Goal: Task Accomplishment & Management: Manage account settings

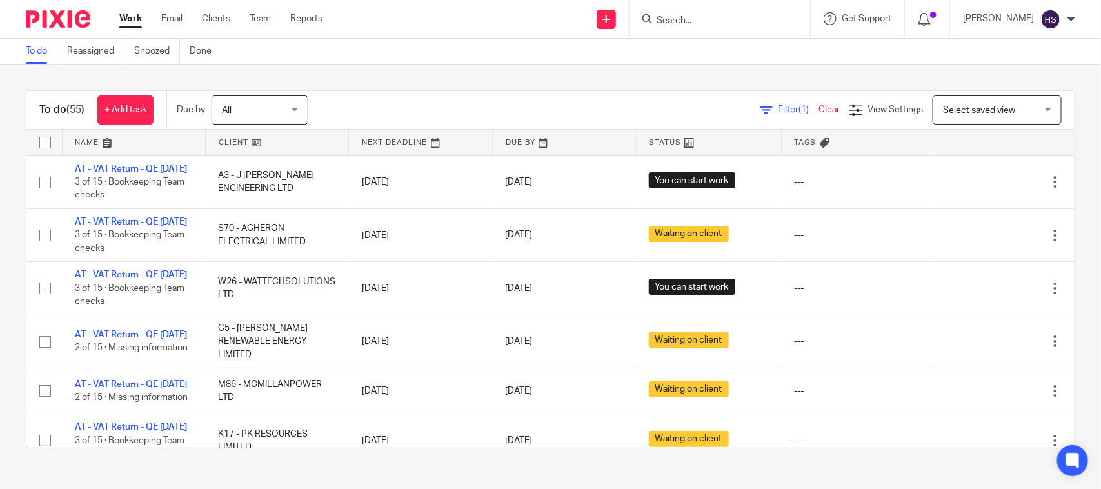
click at [433, 91] on div "To do (55) + Add task Due by All All Today Tomorrow This week Next week This mo…" at bounding box center [550, 110] width 1048 height 39
click at [136, 25] on link "Work" at bounding box center [130, 18] width 23 height 13
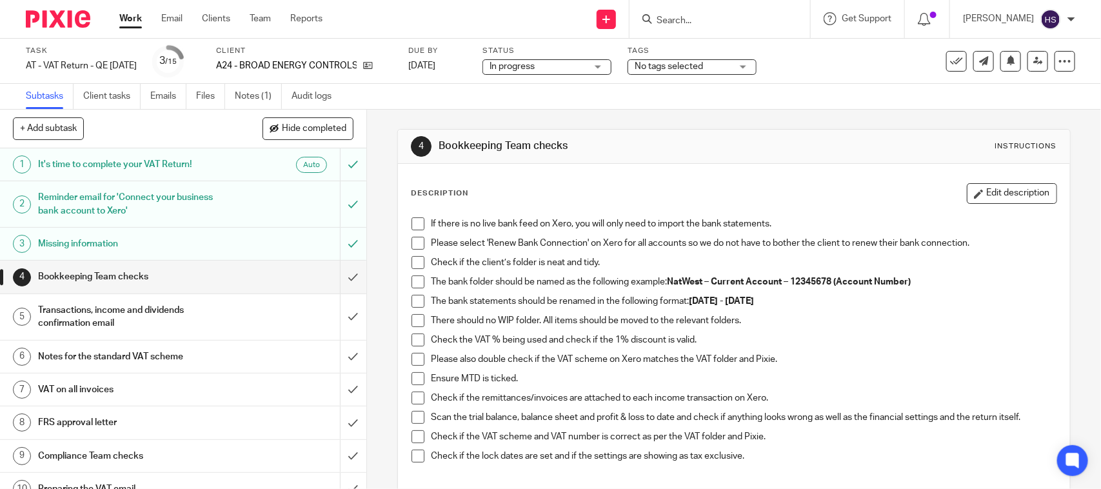
click at [414, 221] on span at bounding box center [417, 223] width 13 height 13
click at [413, 242] on span at bounding box center [417, 243] width 13 height 13
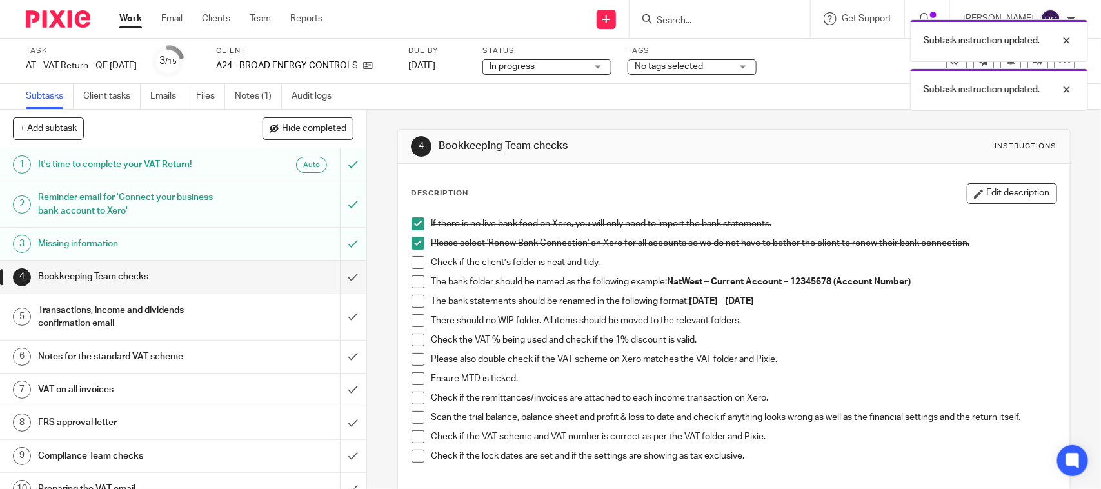
click at [411, 261] on span at bounding box center [417, 262] width 13 height 13
click at [420, 287] on li "The bank folder should be named as the following example: NatWest – Current Acc…" at bounding box center [733, 284] width 644 height 19
drag, startPoint x: 414, startPoint y: 286, endPoint x: 414, endPoint y: 297, distance: 11.0
click at [414, 286] on span at bounding box center [417, 281] width 13 height 13
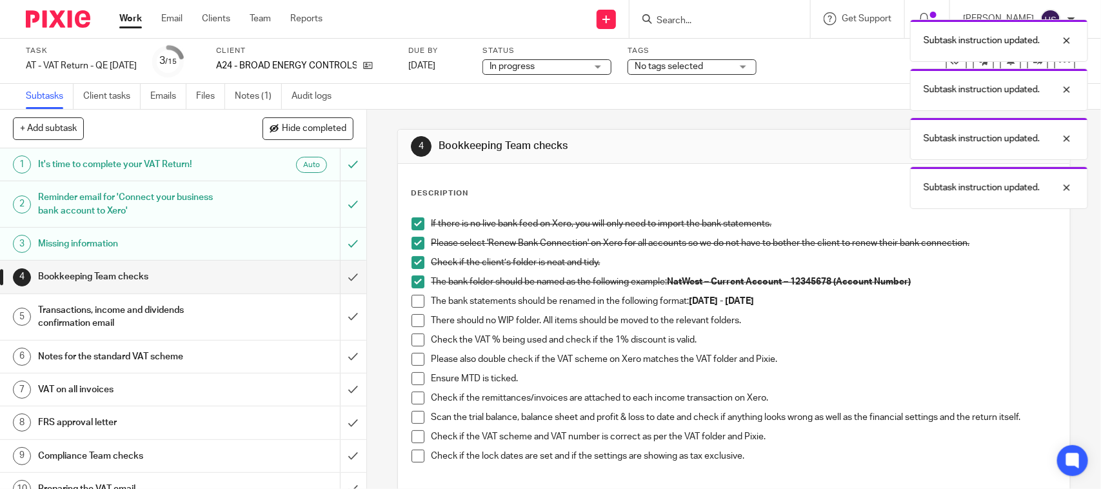
click at [416, 302] on span at bounding box center [417, 301] width 13 height 13
click at [411, 319] on span at bounding box center [417, 320] width 13 height 13
click at [373, 66] on link at bounding box center [365, 65] width 16 height 13
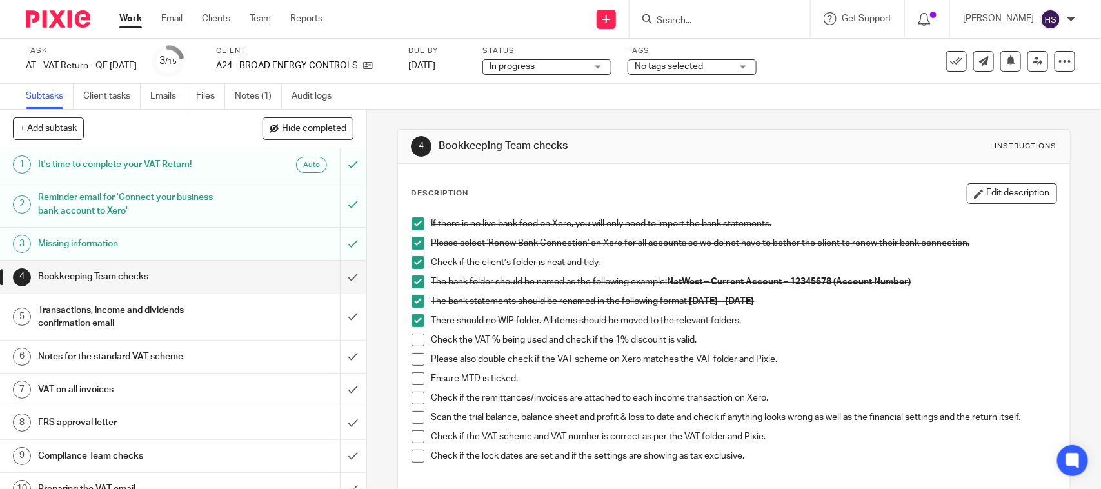
click at [413, 344] on span at bounding box center [417, 339] width 13 height 13
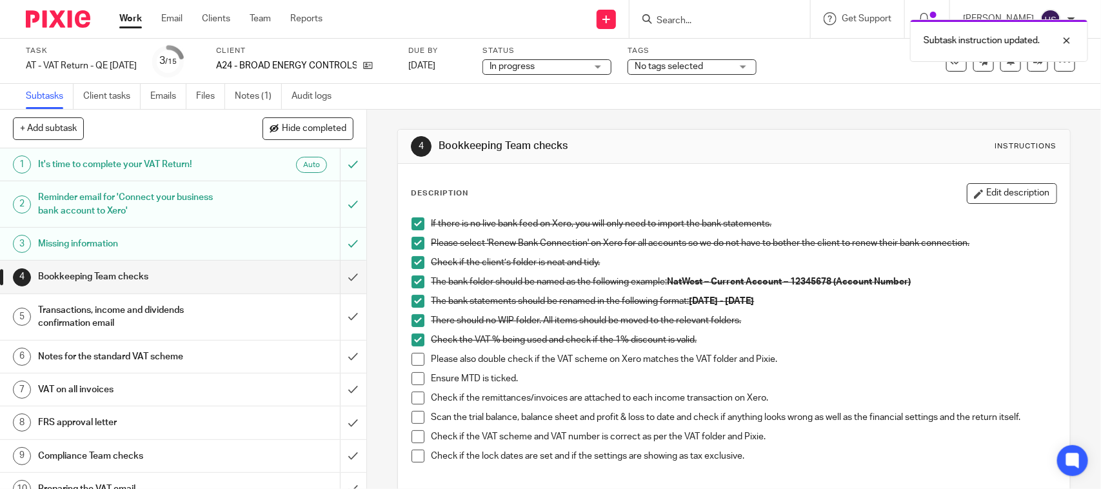
click at [413, 362] on span at bounding box center [417, 359] width 13 height 13
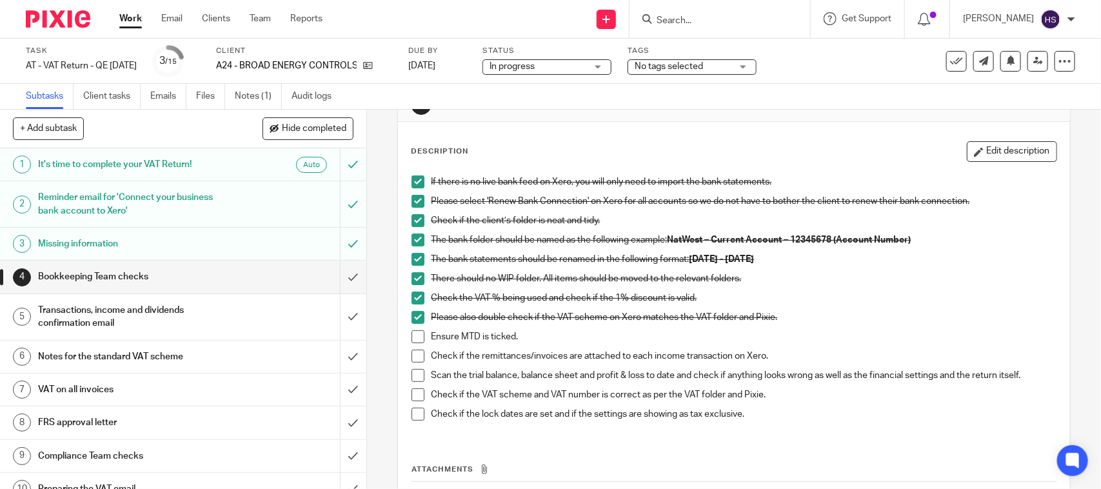
scroll to position [54, 0]
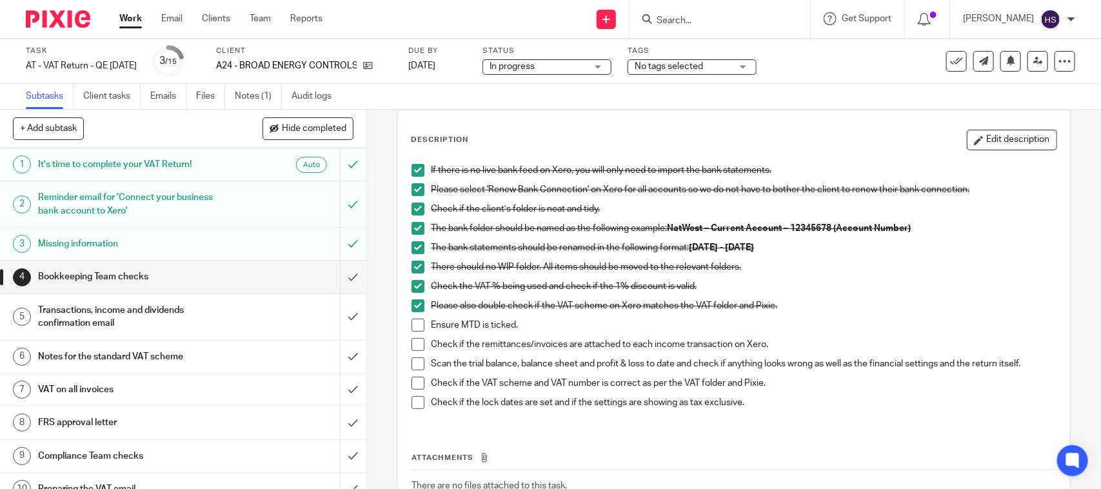
click at [416, 328] on span at bounding box center [417, 325] width 13 height 13
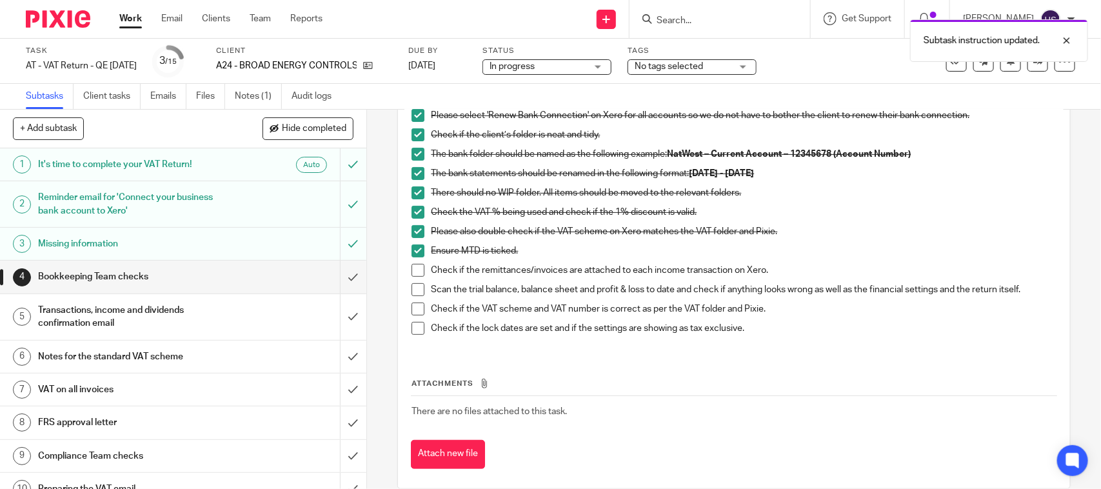
scroll to position [134, 0]
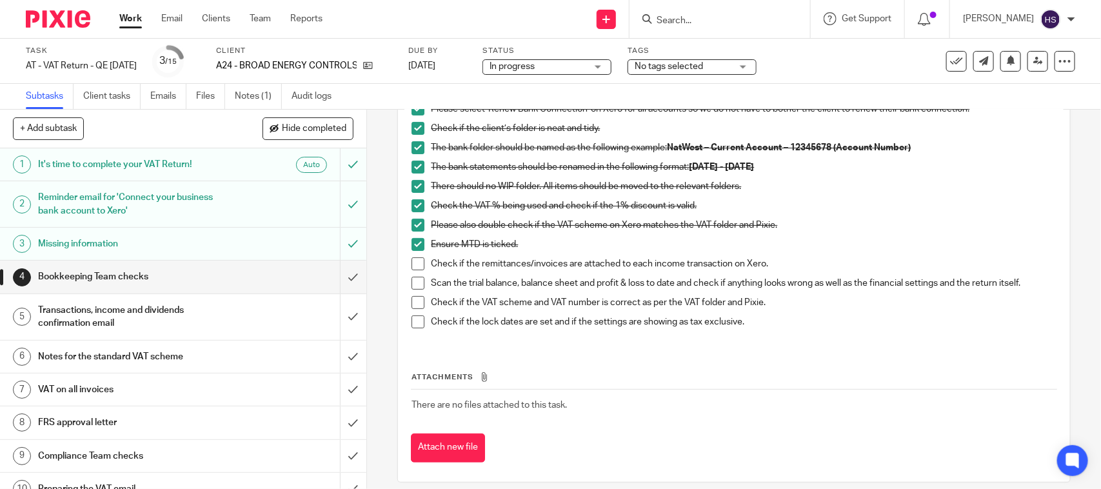
click at [414, 261] on span at bounding box center [417, 263] width 13 height 13
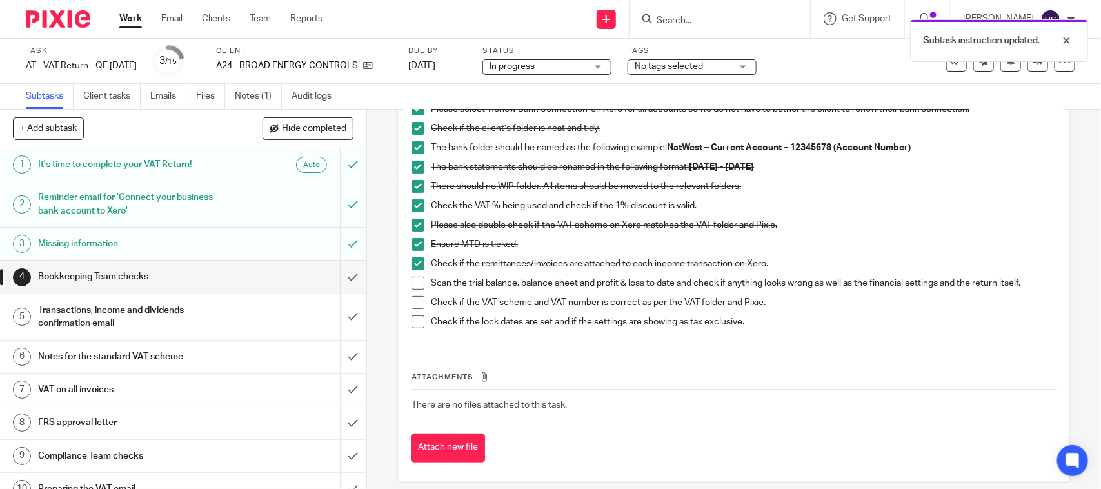
click at [411, 288] on span at bounding box center [417, 283] width 13 height 13
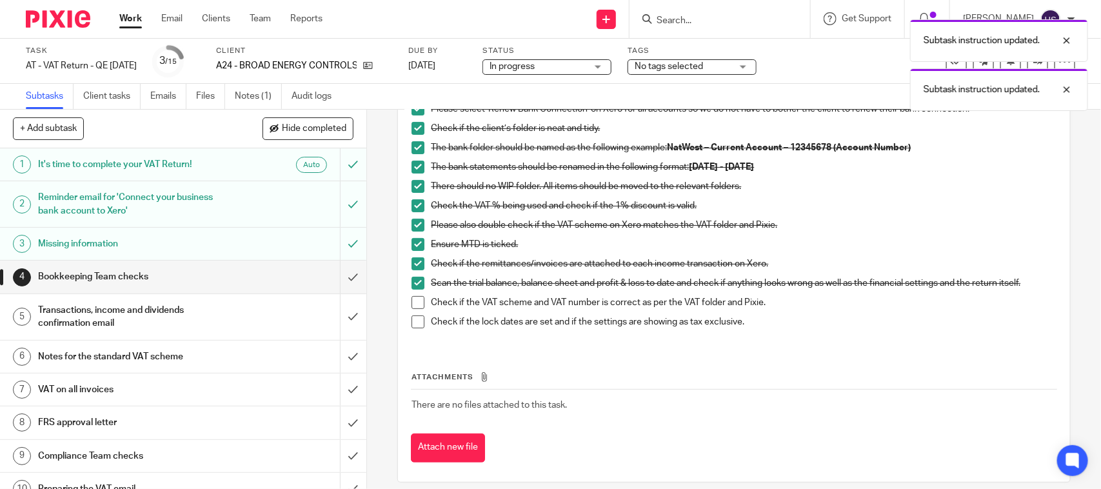
click at [411, 304] on span at bounding box center [417, 302] width 13 height 13
click at [414, 319] on span at bounding box center [417, 321] width 13 height 13
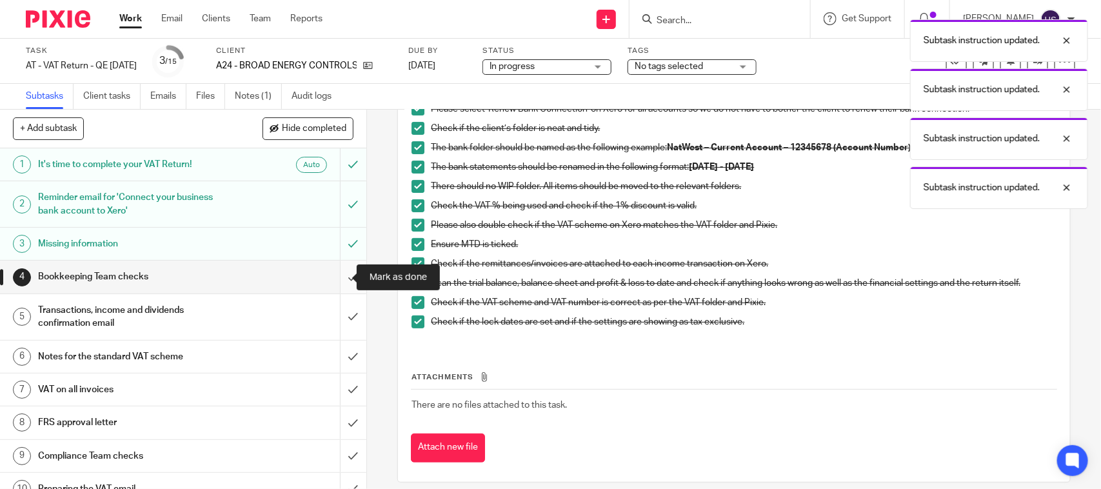
click at [337, 276] on input "submit" at bounding box center [183, 277] width 366 height 32
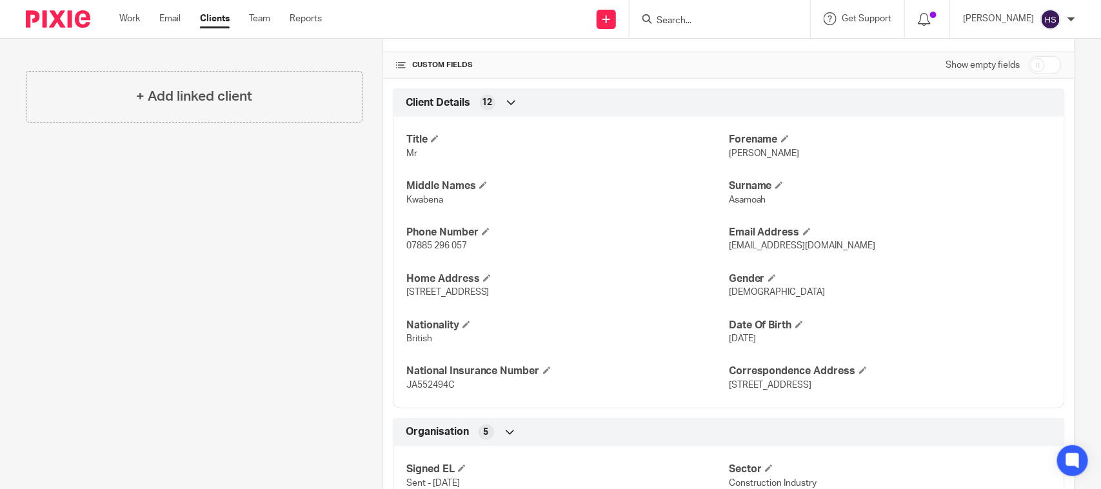
scroll to position [382, 0]
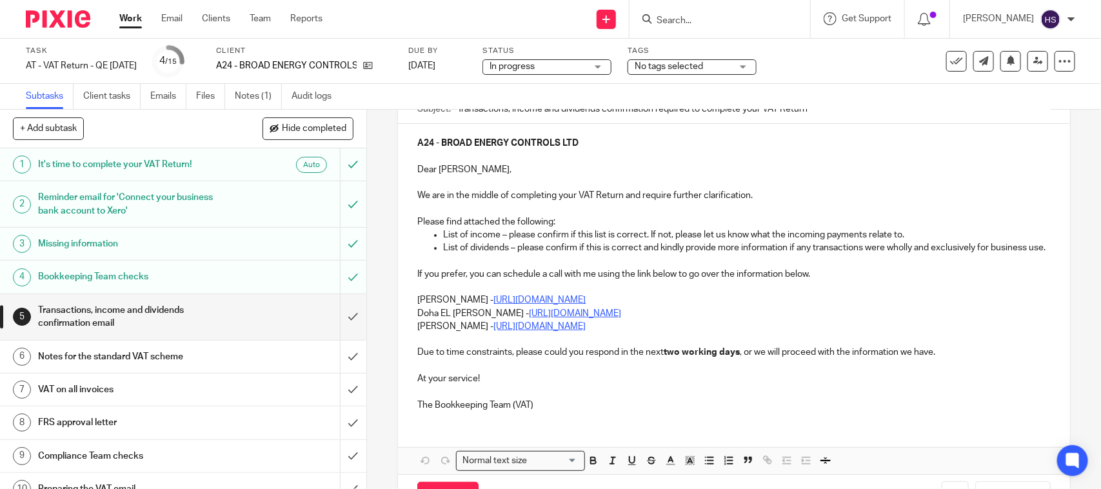
scroll to position [134, 0]
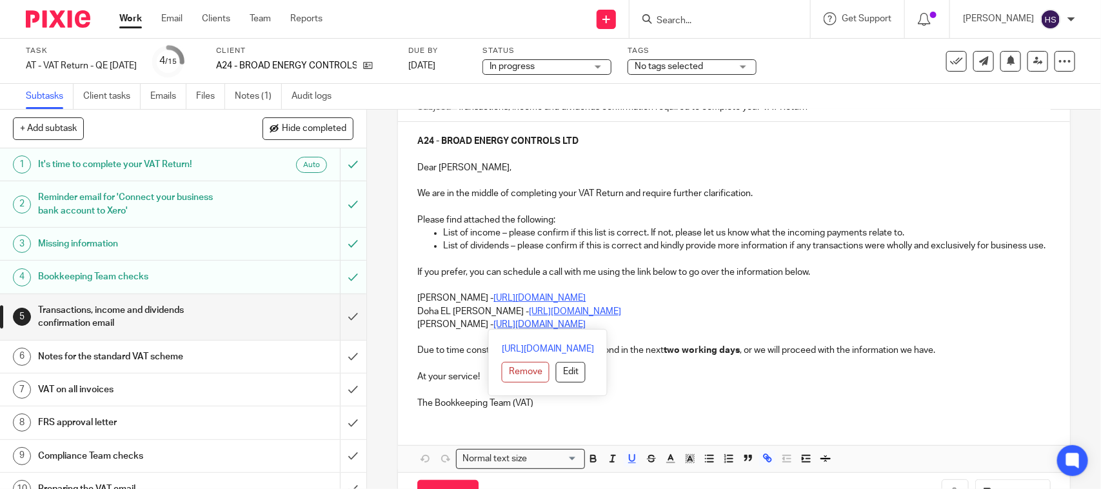
drag, startPoint x: 416, startPoint y: 313, endPoint x: 685, endPoint y: 321, distance: 269.1
click at [685, 321] on div "A24 - BROAD ENERGY CONTROLS LTD Dear Roy, We are in the middle of completing yo…" at bounding box center [733, 270] width 671 height 297
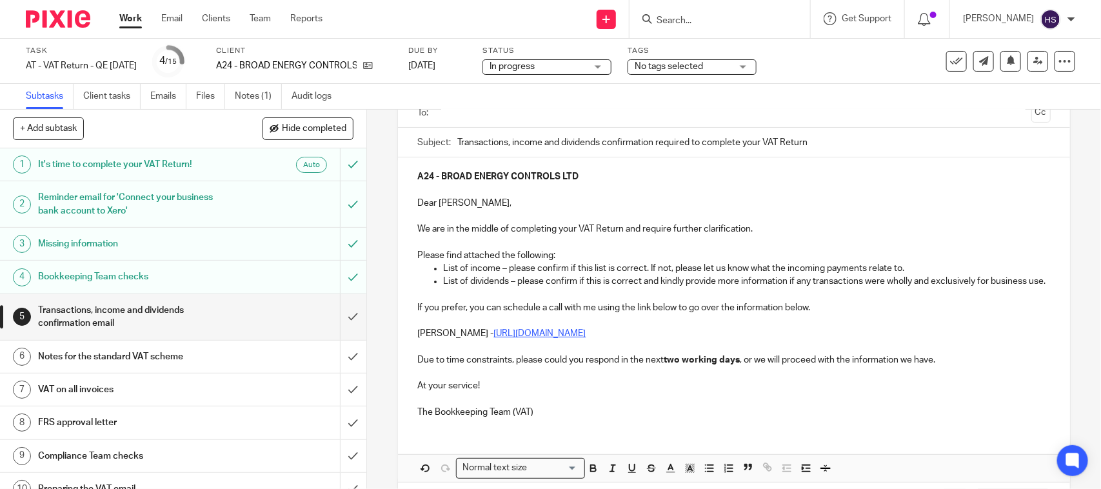
scroll to position [168, 0]
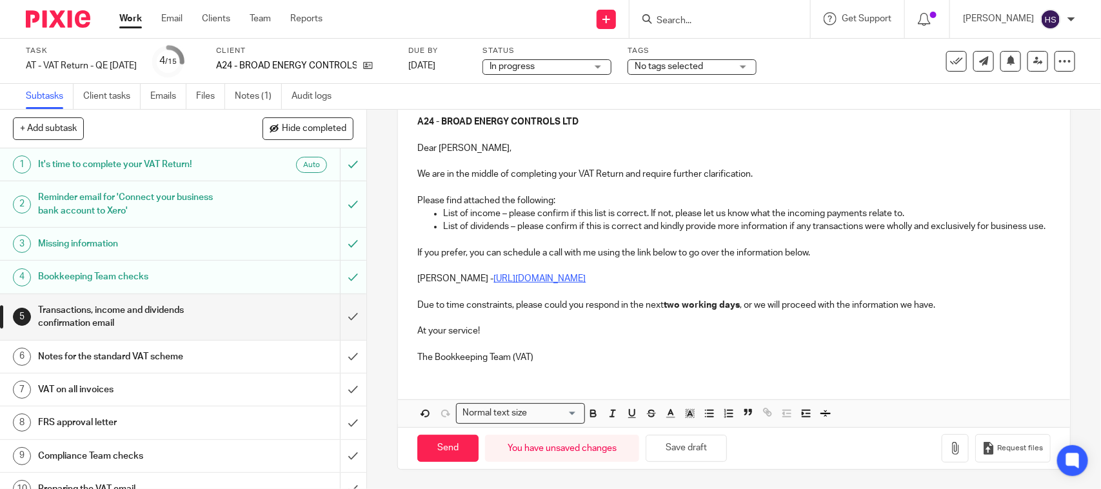
click at [601, 353] on p "The Bookkeeping Team (VAT)" at bounding box center [733, 357] width 633 height 13
click at [684, 449] on button "Save draft" at bounding box center [686, 449] width 81 height 28
click at [942, 445] on button "button" at bounding box center [955, 448] width 27 height 29
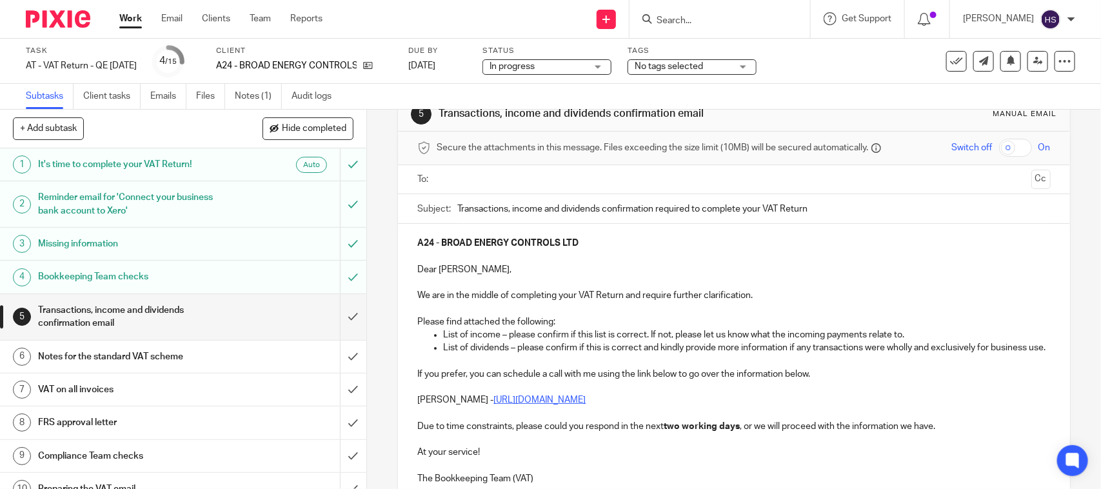
scroll to position [0, 0]
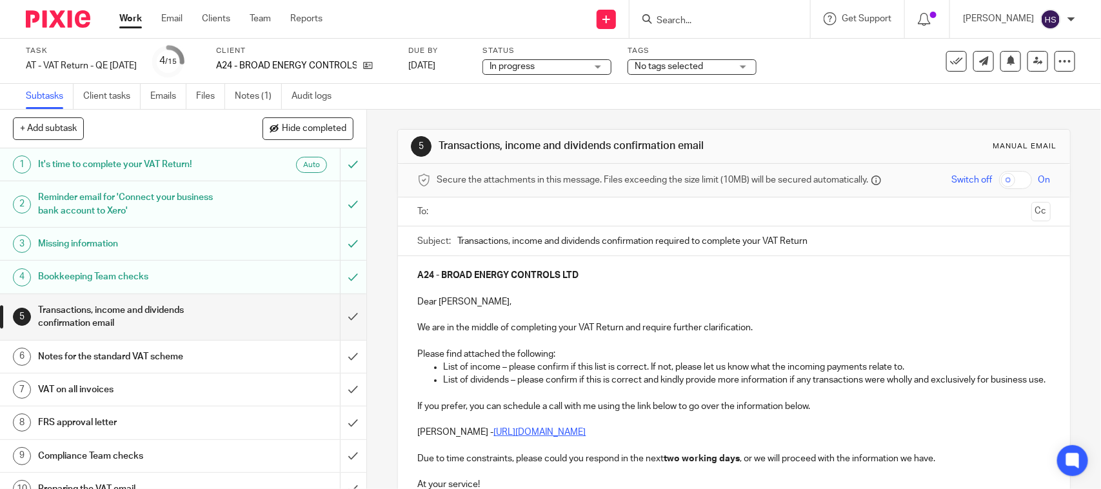
click at [511, 207] on input "text" at bounding box center [733, 211] width 584 height 15
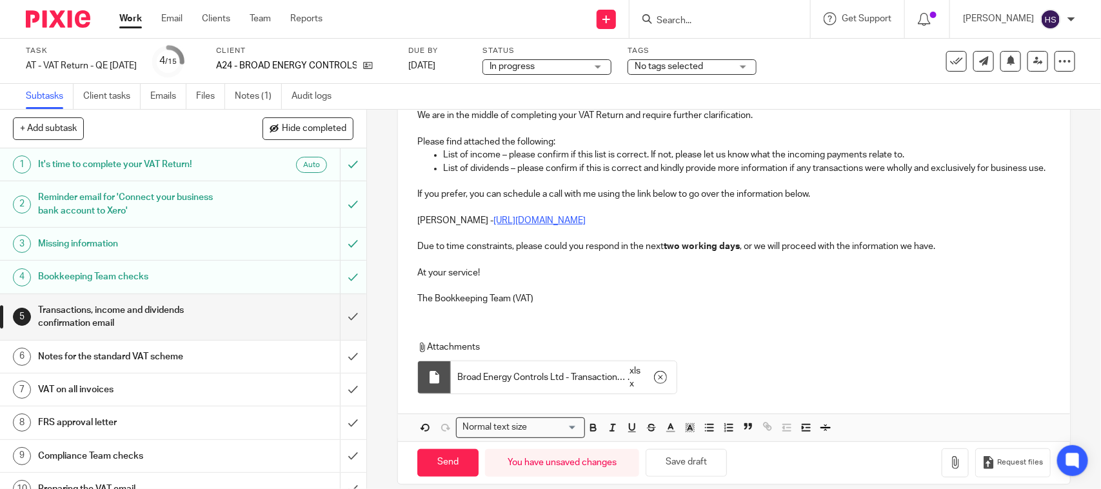
scroll to position [245, 0]
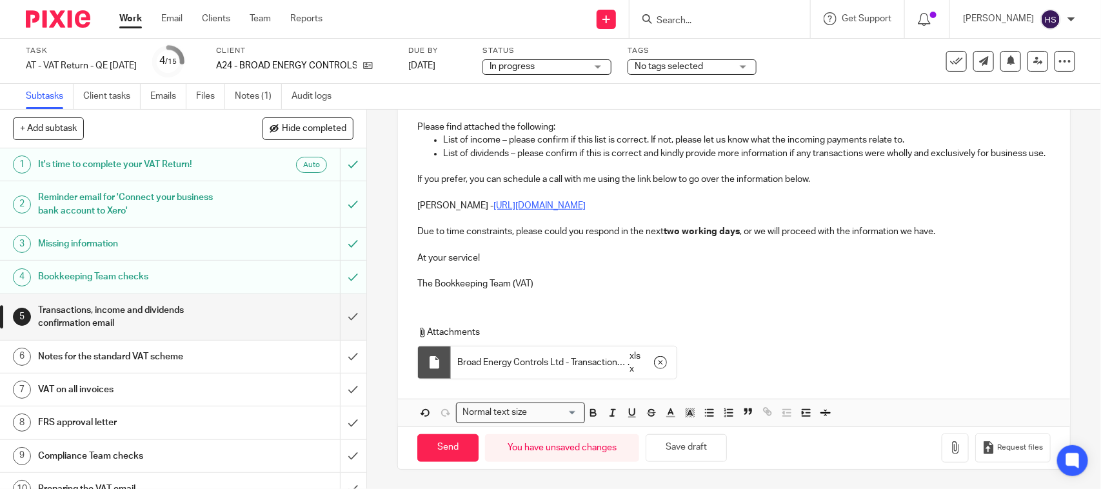
click at [617, 281] on p "The Bookkeeping Team (VAT)" at bounding box center [733, 283] width 633 height 13
click at [704, 449] on button "Save draft" at bounding box center [686, 448] width 81 height 28
click at [550, 366] on span "Broad Energy Controls Ltd - Transactions, income and dividends confirmation" at bounding box center [542, 362] width 170 height 13
click at [549, 358] on span "Broad Energy Controls Ltd - Transactions, income and dividends confirmation" at bounding box center [542, 362] width 170 height 13
click at [442, 356] on div at bounding box center [434, 362] width 33 height 33
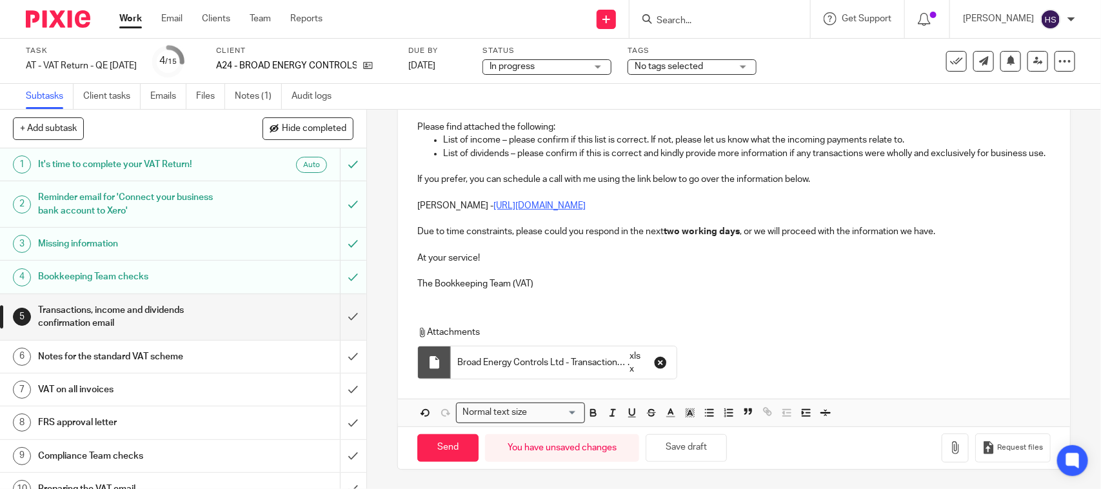
click at [658, 364] on icon "button" at bounding box center [660, 362] width 13 height 13
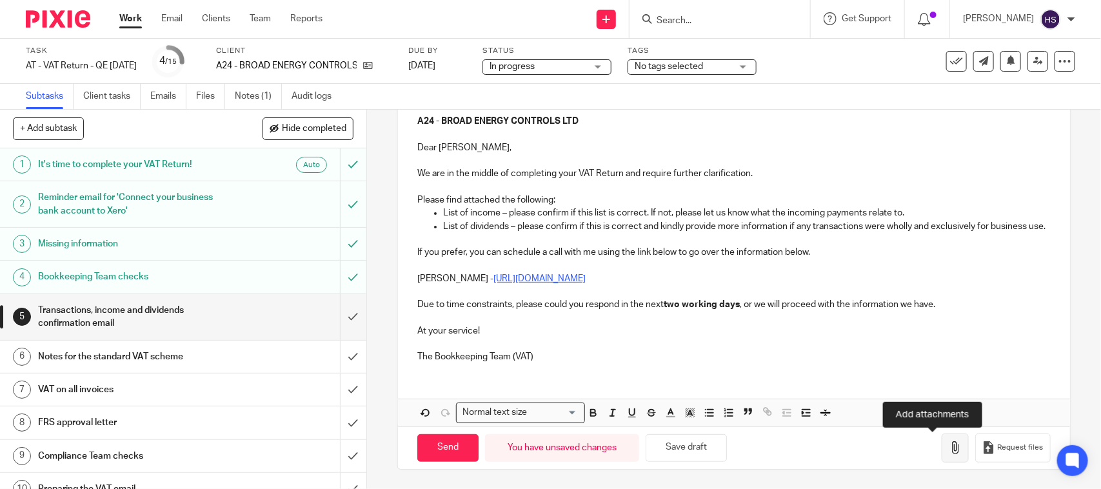
click at [949, 453] on icon "button" at bounding box center [955, 447] width 13 height 13
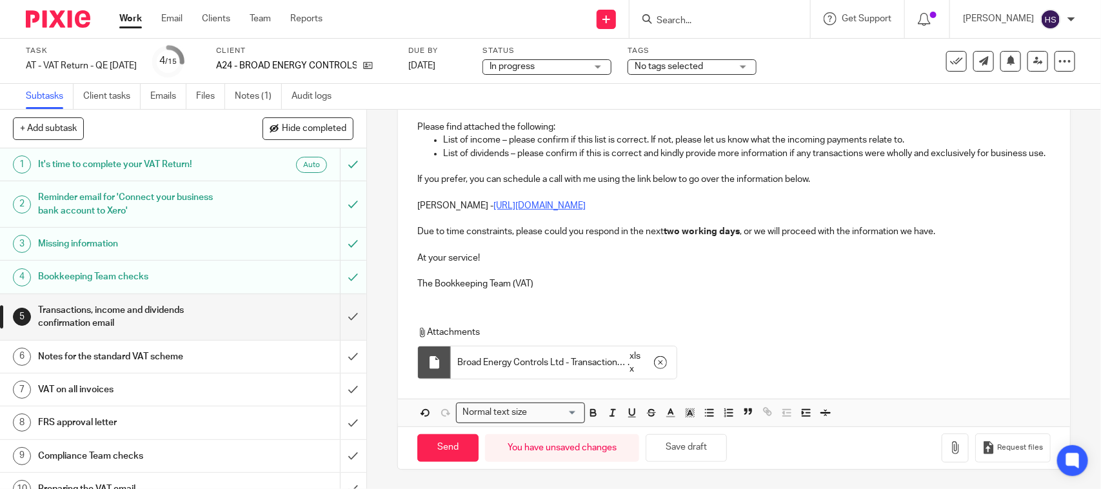
scroll to position [245, 0]
click at [700, 449] on button "Save draft" at bounding box center [686, 448] width 81 height 28
click at [443, 452] on input "Send" at bounding box center [447, 448] width 61 height 28
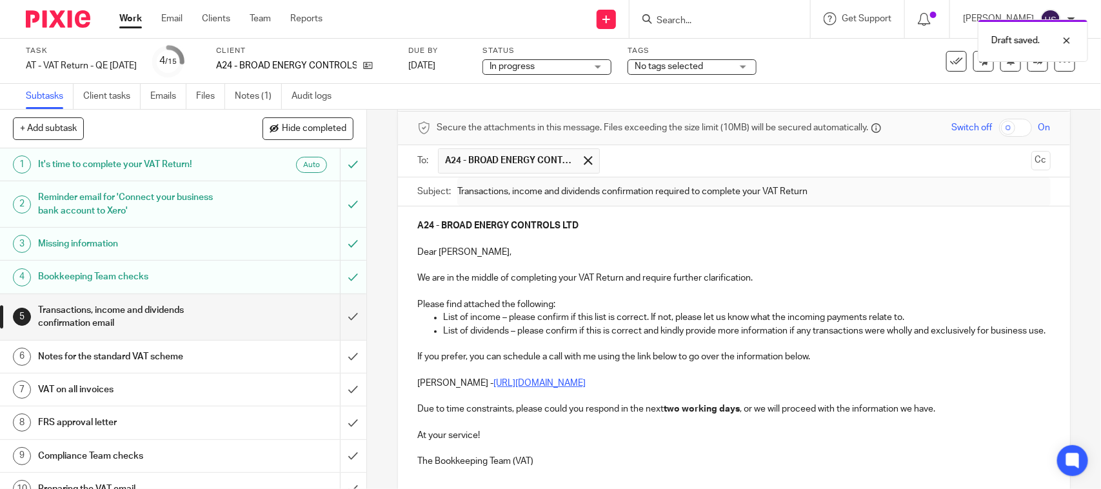
scroll to position [0, 0]
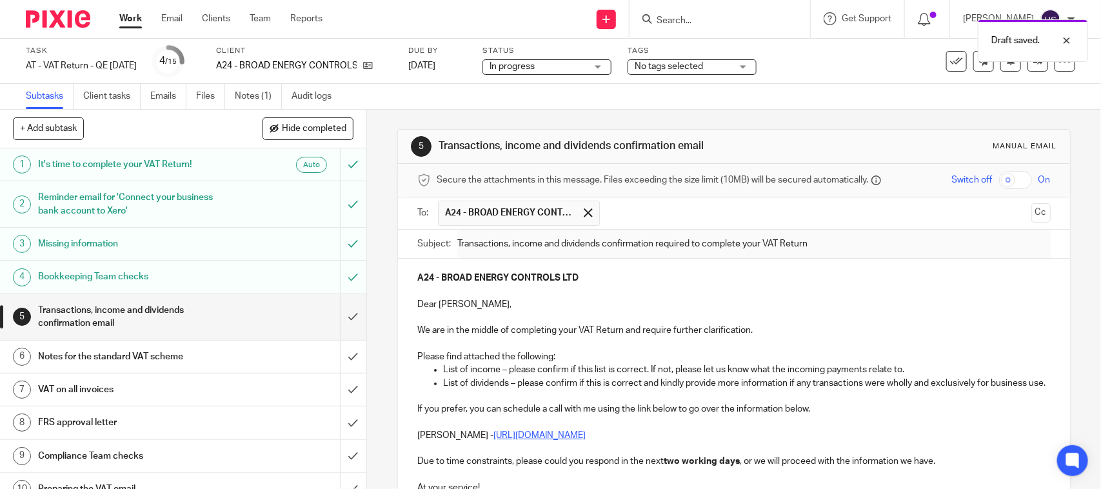
type input "Sent"
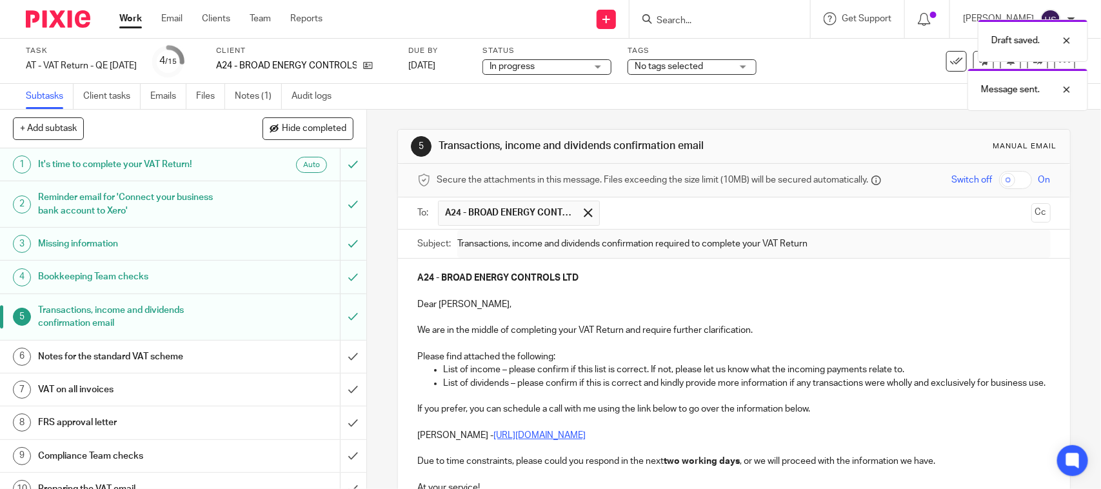
drag, startPoint x: 427, startPoint y: 141, endPoint x: 711, endPoint y: 146, distance: 284.5
click at [711, 146] on div "5 Transactions, income and dividends confirmation email Manual email" at bounding box center [734, 146] width 646 height 21
copy div "Transactions, income and dividends confirmation email"
click at [257, 88] on link "Notes (1)" at bounding box center [258, 96] width 47 height 25
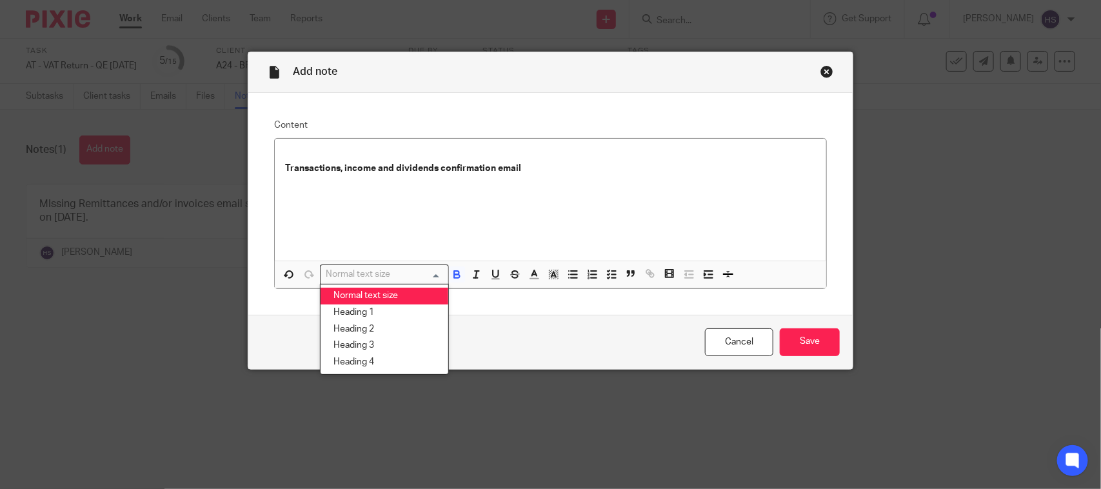
click at [370, 275] on div "Normal text size" at bounding box center [382, 273] width 122 height 16
click at [366, 288] on li "Normal text size" at bounding box center [385, 296] width 128 height 17
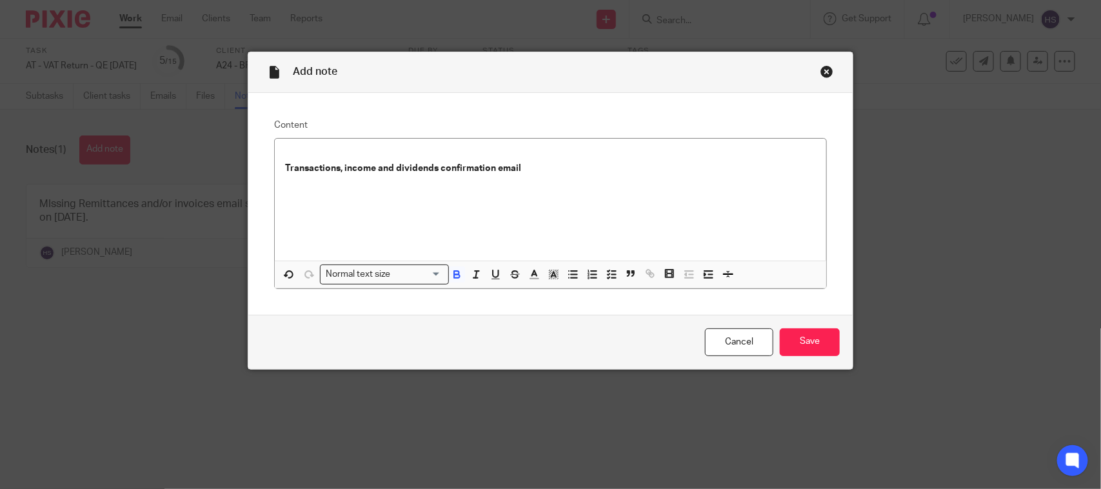
click at [642, 182] on p at bounding box center [550, 181] width 531 height 13
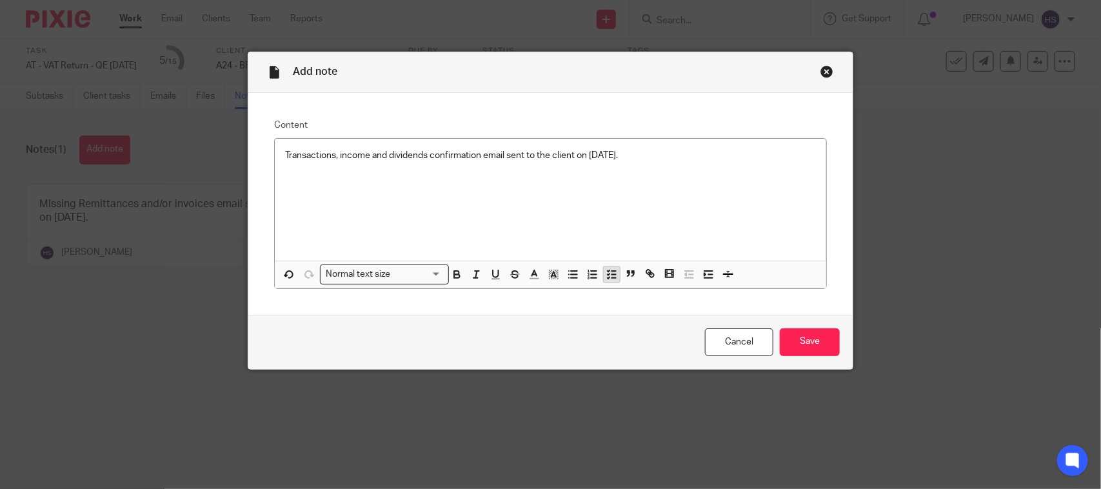
click at [606, 273] on icon "button" at bounding box center [612, 274] width 12 height 12
click at [724, 150] on p "Transactions, income and dividends confirmation email sent to the client on [DA…" at bounding box center [559, 155] width 511 height 13
click at [800, 339] on input "Save" at bounding box center [810, 342] width 60 height 28
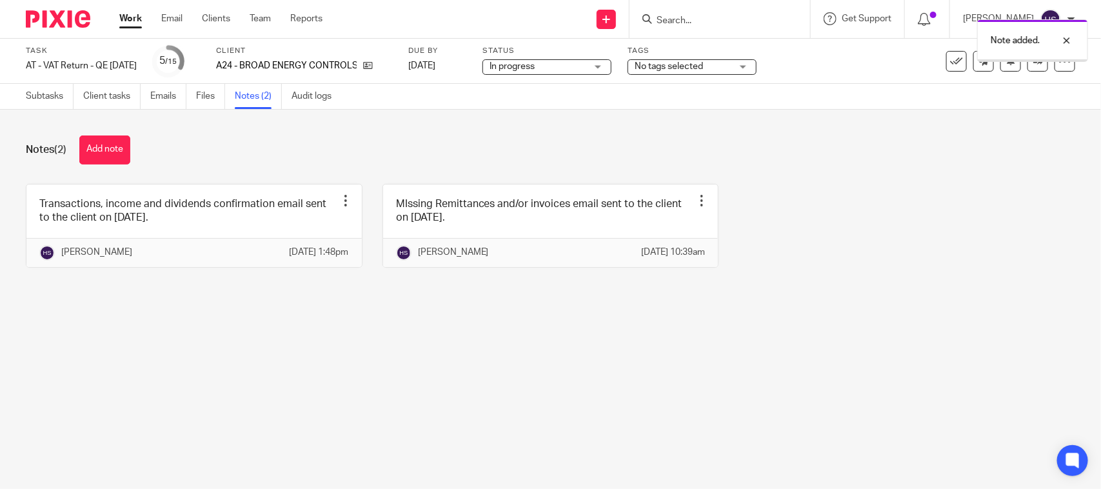
click at [576, 63] on span "In progress" at bounding box center [537, 67] width 97 height 14
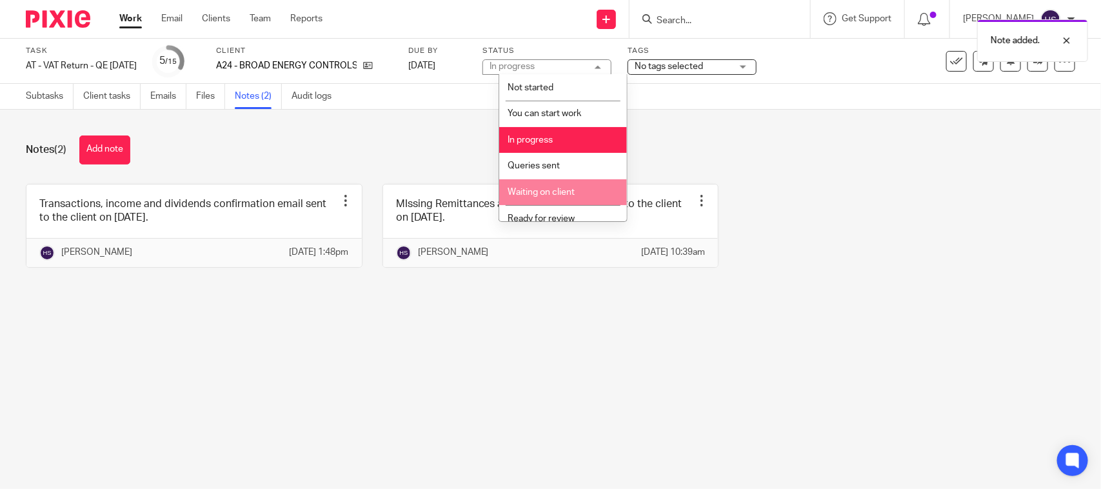
scroll to position [61, 0]
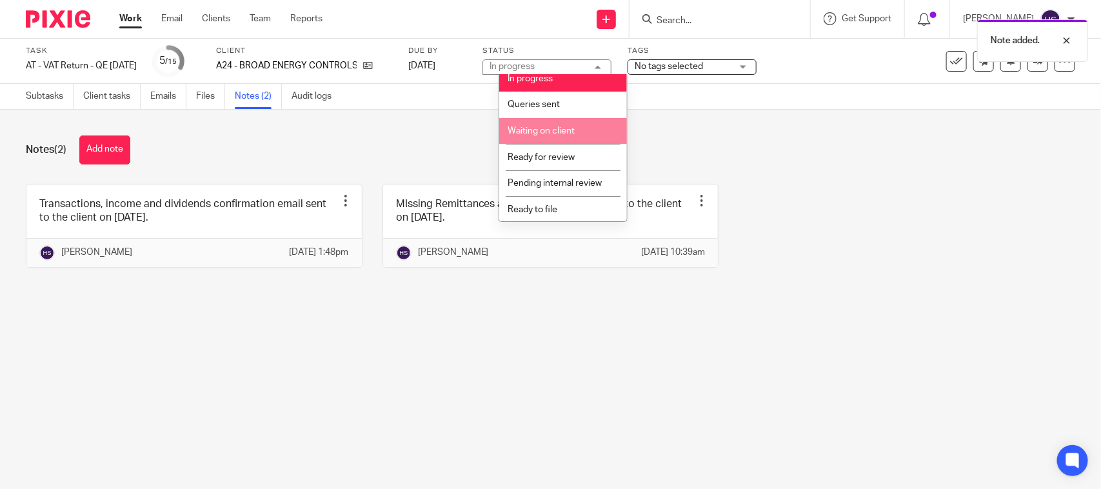
click at [582, 133] on li "Waiting on client" at bounding box center [563, 131] width 128 height 26
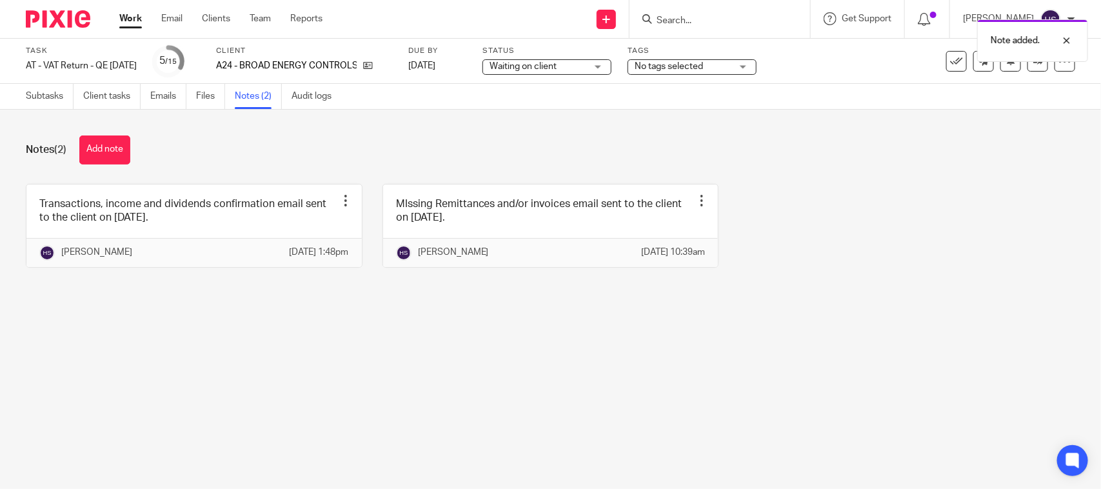
click at [856, 202] on div "Transactions, income and dividends confirmation email sent to the client on [DA…" at bounding box center [540, 235] width 1069 height 103
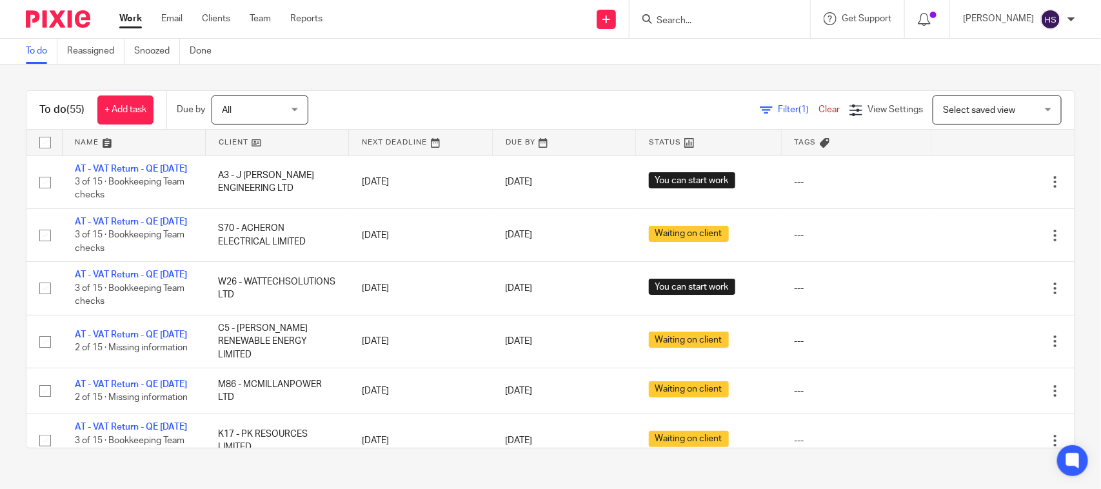
click at [455, 72] on div "To do (55) + Add task Due by All All [DATE] [DATE] This week Next week This mon…" at bounding box center [550, 269] width 1101 height 410
click at [133, 17] on link "Work" at bounding box center [130, 18] width 23 height 13
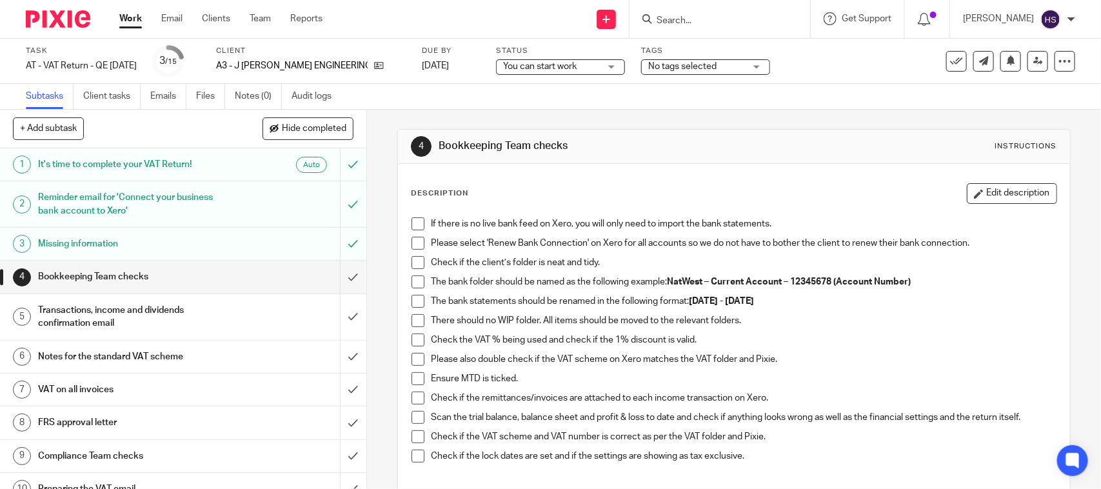
click at [520, 75] on div "Status You can start work You can start work Not started You can start work In …" at bounding box center [560, 61] width 129 height 31
click at [548, 62] on span "You can start work" at bounding box center [540, 66] width 74 height 9
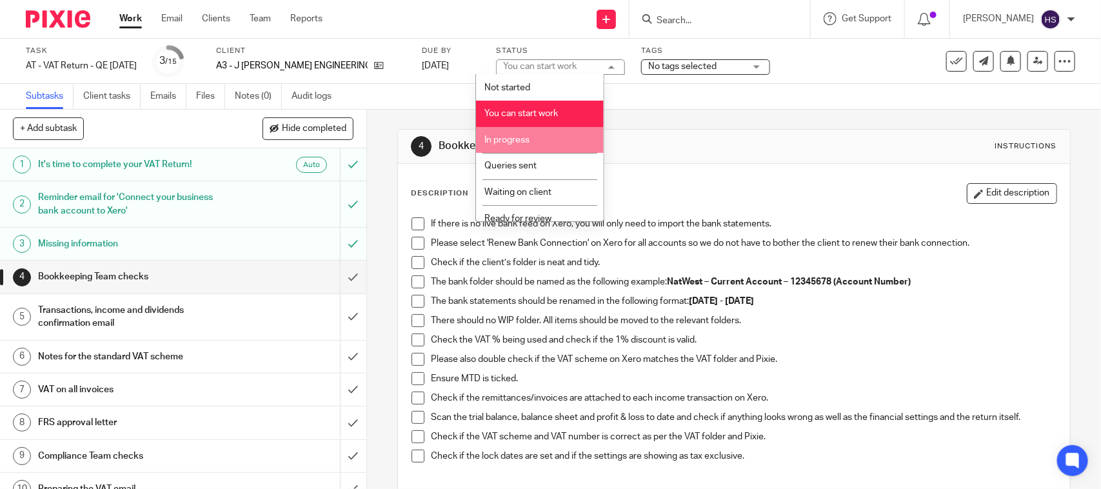
click at [543, 137] on li "In progress" at bounding box center [540, 140] width 128 height 26
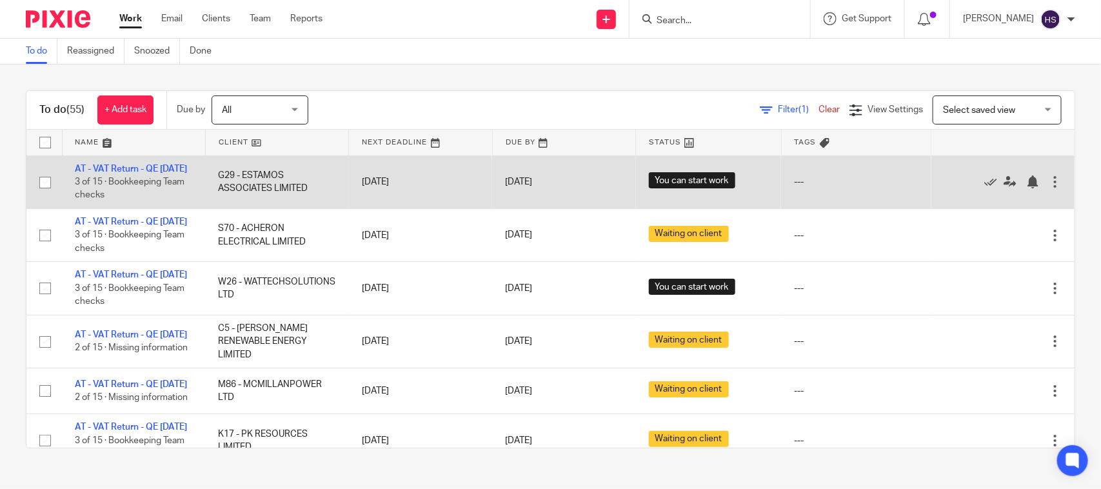
drag, startPoint x: 124, startPoint y: 236, endPoint x: 202, endPoint y: 203, distance: 84.7
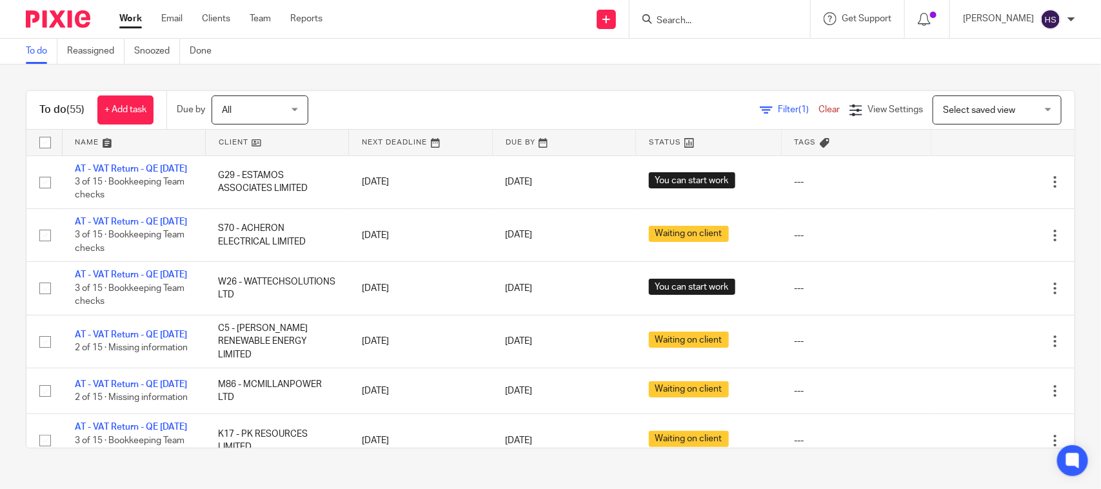
click at [129, 23] on link "Work" at bounding box center [130, 18] width 23 height 13
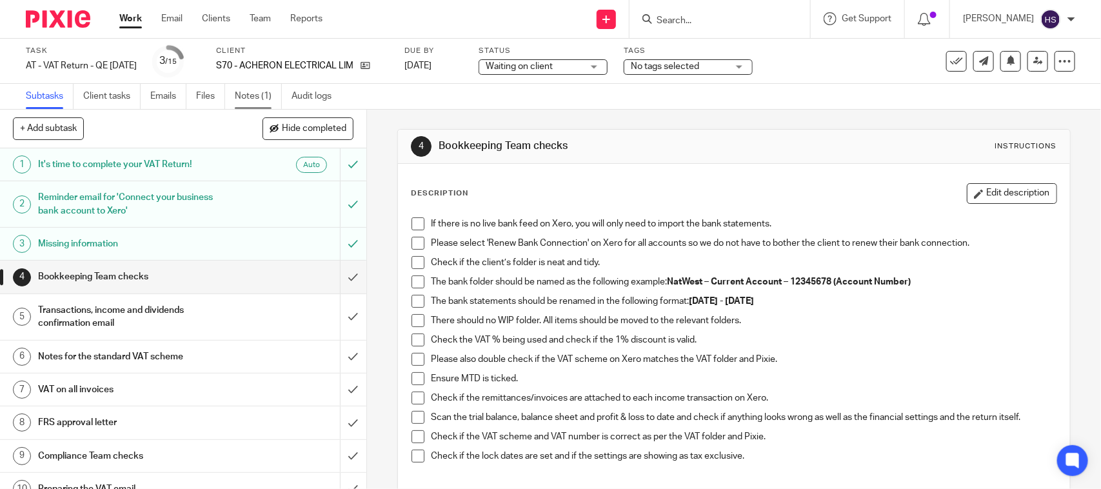
click at [263, 103] on link "Notes (1)" at bounding box center [258, 96] width 47 height 25
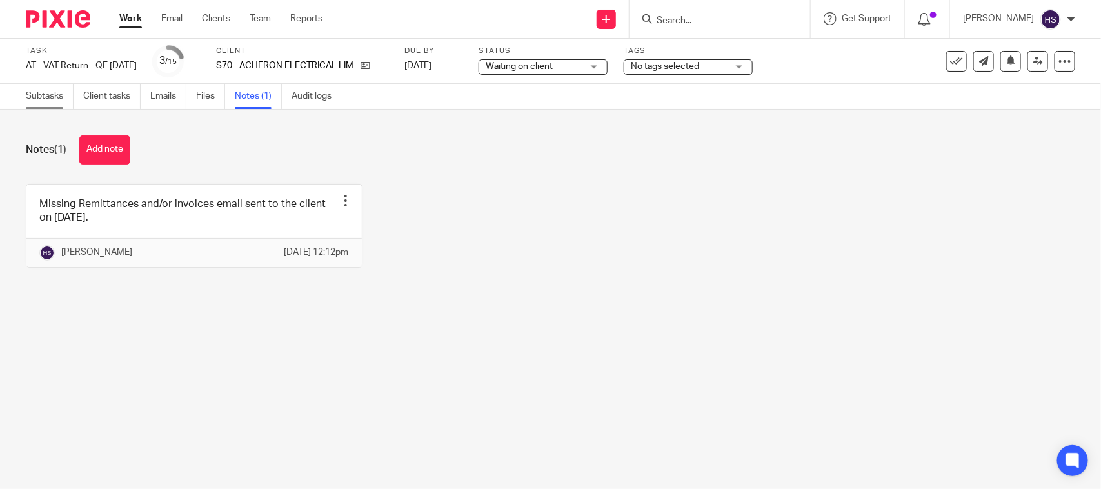
click at [41, 101] on link "Subtasks" at bounding box center [50, 96] width 48 height 25
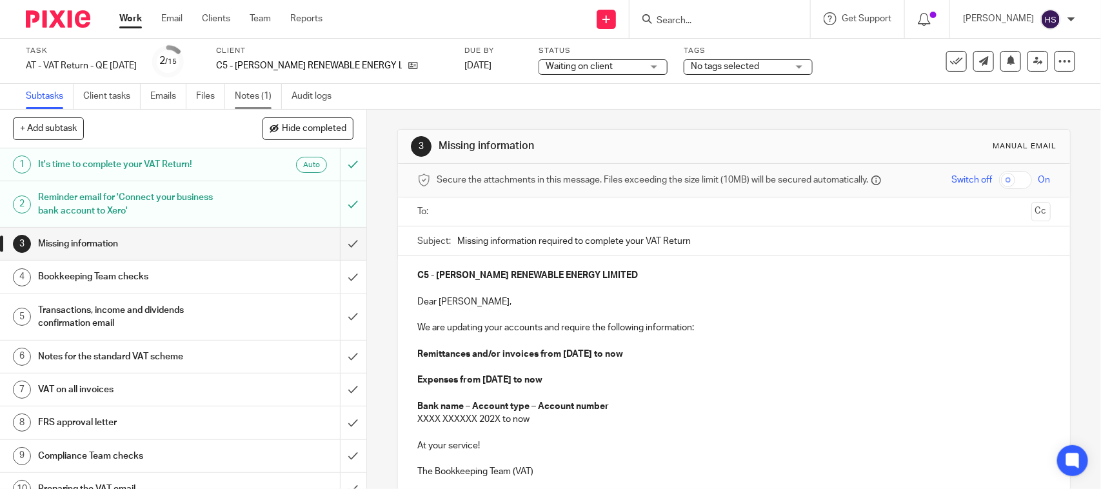
click at [275, 94] on link "Notes (1)" at bounding box center [258, 96] width 47 height 25
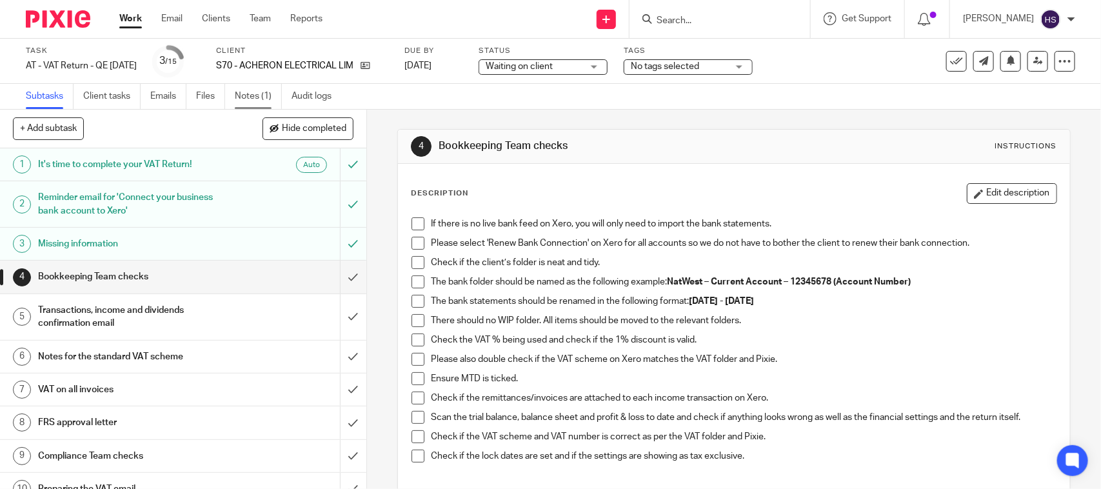
click at [255, 88] on link "Notes (1)" at bounding box center [258, 96] width 47 height 25
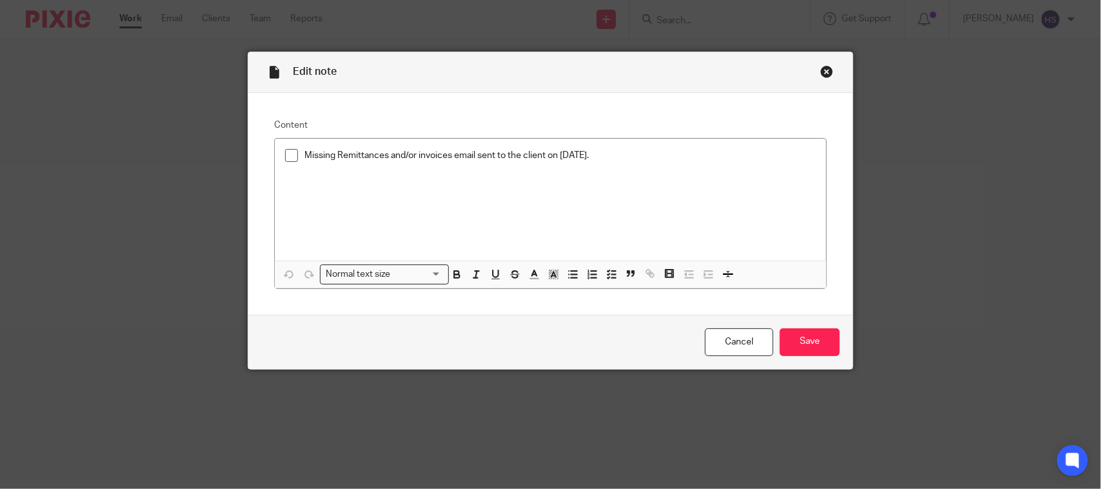
drag, startPoint x: 288, startPoint y: 157, endPoint x: 324, endPoint y: 194, distance: 52.4
click at [290, 158] on span at bounding box center [291, 155] width 13 height 13
drag, startPoint x: 803, startPoint y: 348, endPoint x: 778, endPoint y: 342, distance: 26.0
click at [803, 347] on input "Save" at bounding box center [810, 342] width 60 height 28
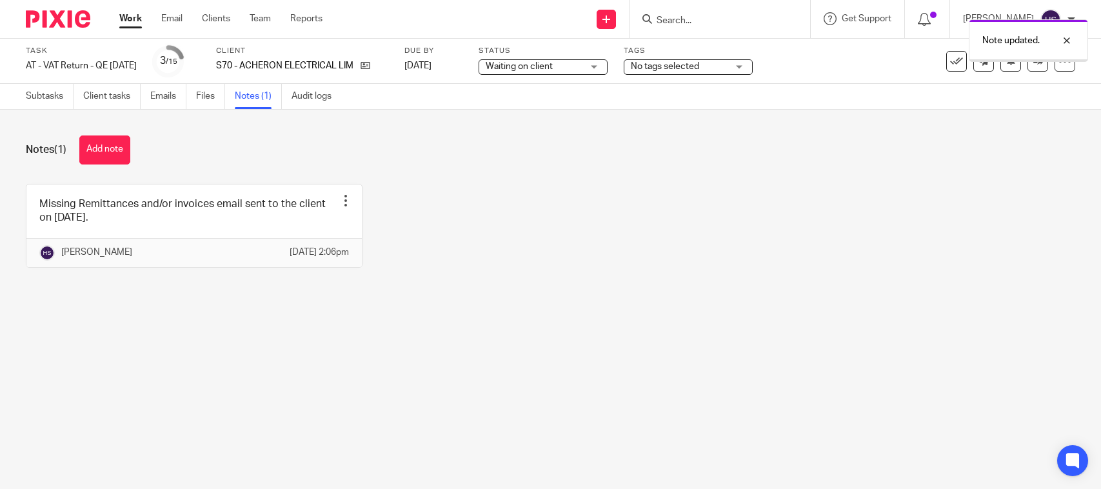
click at [582, 68] on span "Waiting on client" at bounding box center [534, 67] width 97 height 14
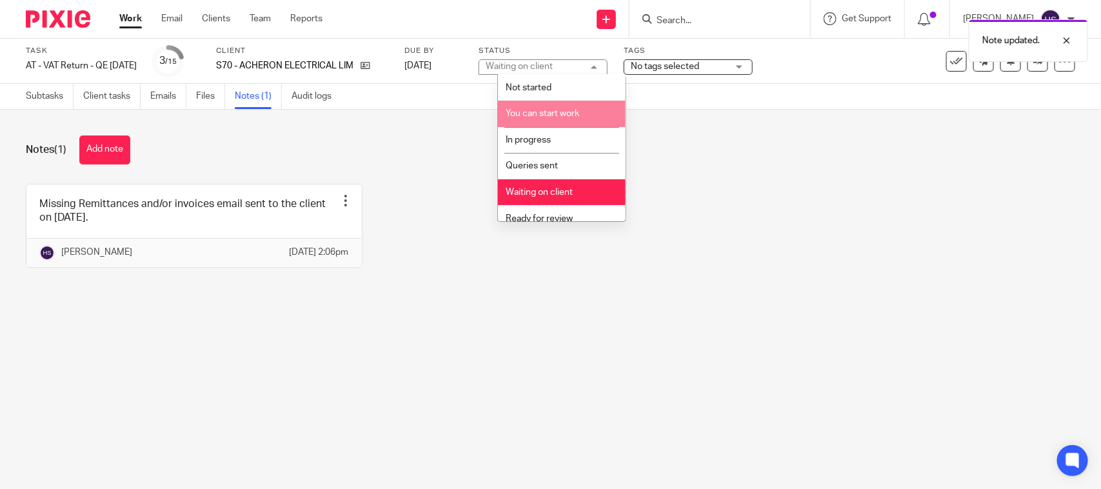
drag, startPoint x: 558, startPoint y: 117, endPoint x: 559, endPoint y: 129, distance: 12.3
click at [558, 116] on span "You can start work" at bounding box center [543, 113] width 74 height 9
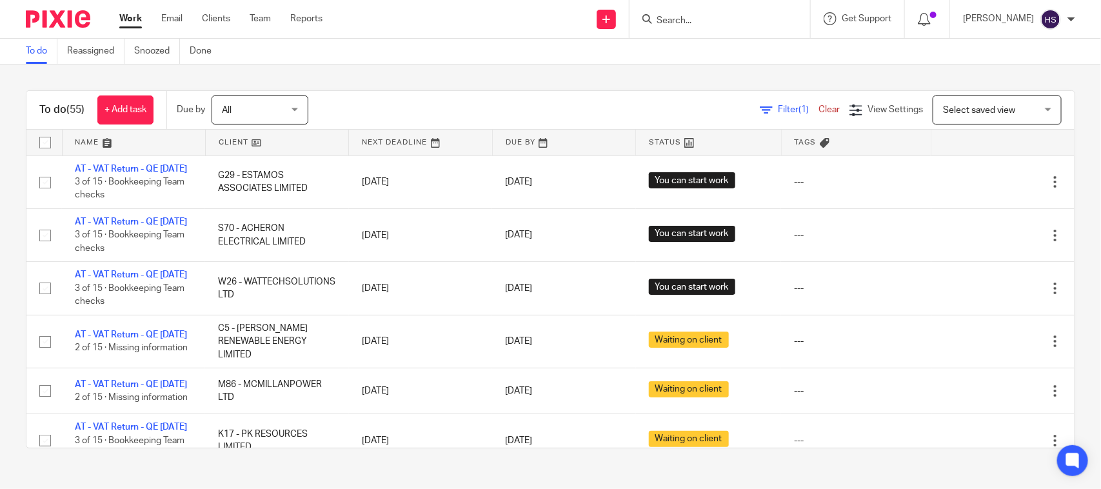
click at [133, 17] on link "Work" at bounding box center [130, 18] width 23 height 13
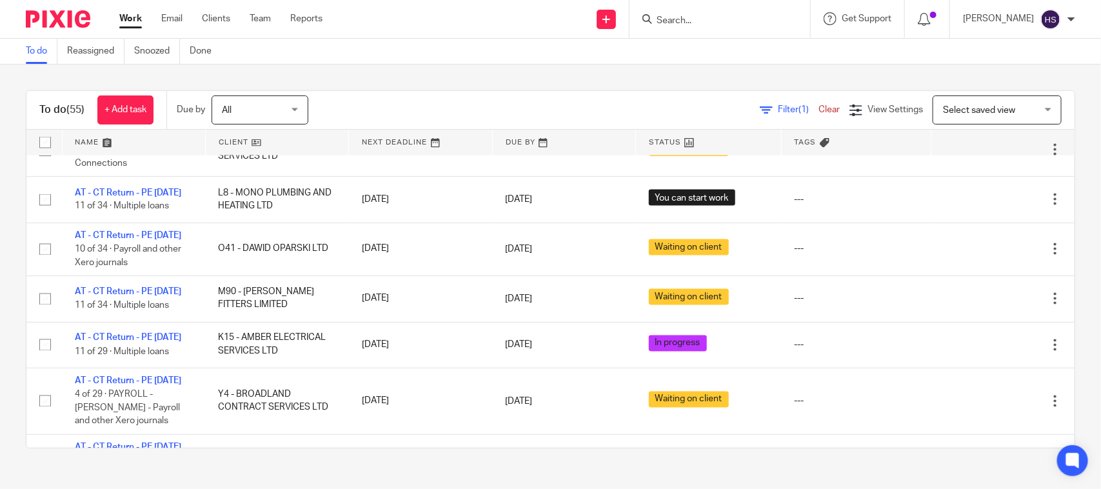
scroll to position [1048, 0]
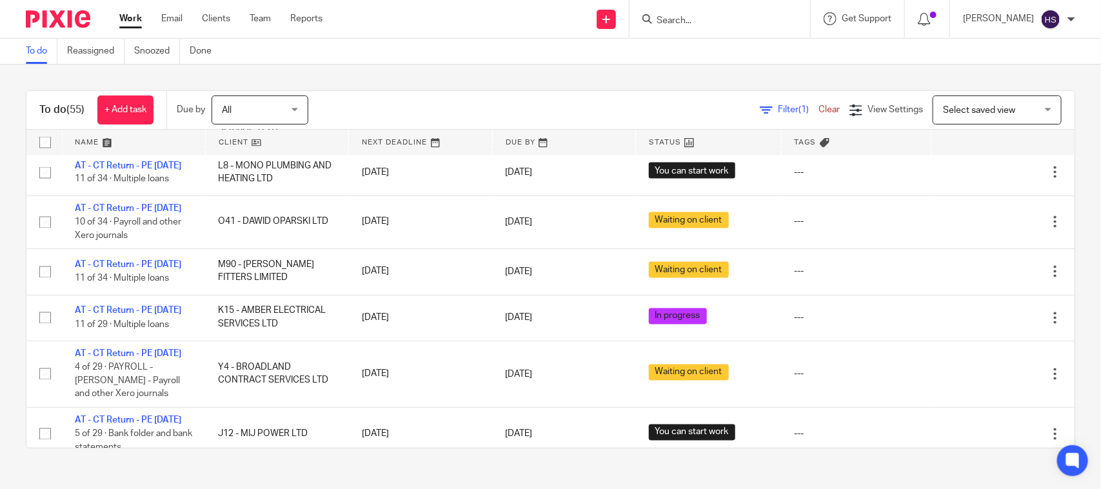
click at [461, 68] on div "To do (55) + Add task Due by All All Today Tomorrow This week Next week This mo…" at bounding box center [550, 269] width 1101 height 410
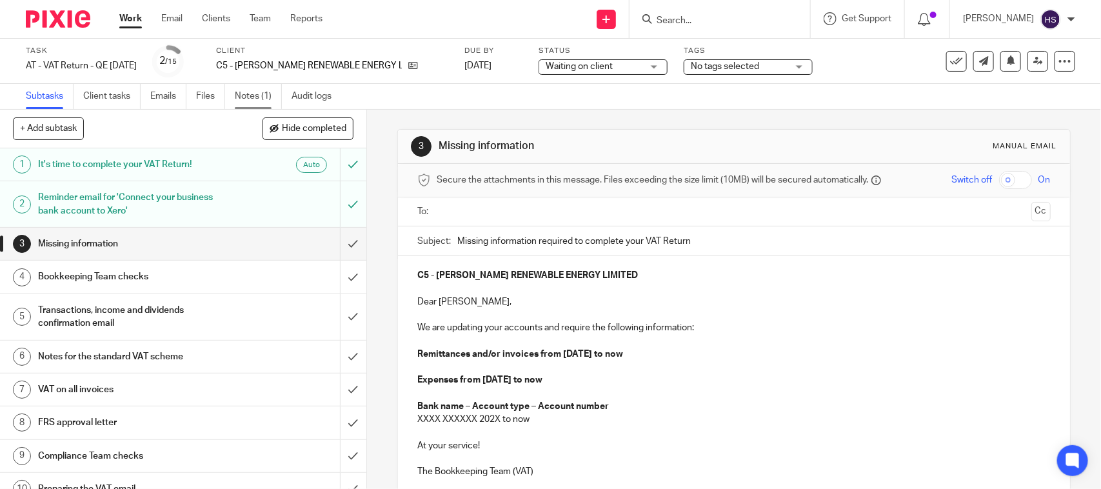
click at [247, 92] on link "Notes (1)" at bounding box center [258, 96] width 47 height 25
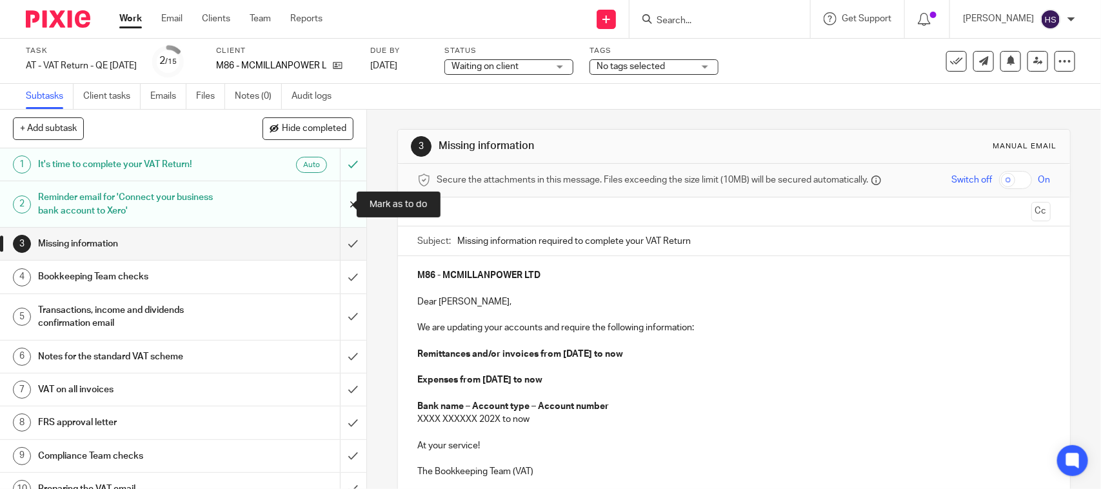
click at [343, 198] on input "submit" at bounding box center [183, 204] width 366 height 46
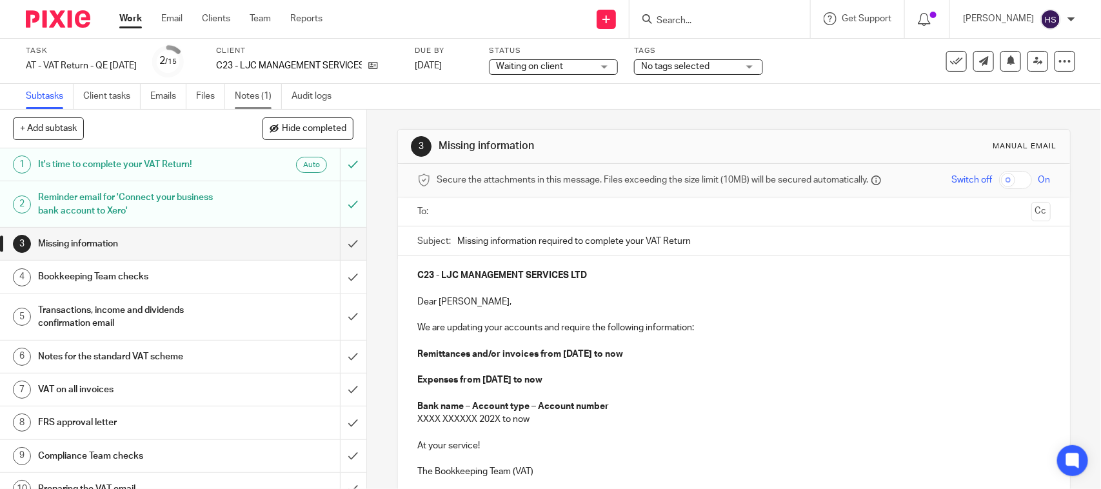
click at [240, 99] on link "Notes (1)" at bounding box center [258, 96] width 47 height 25
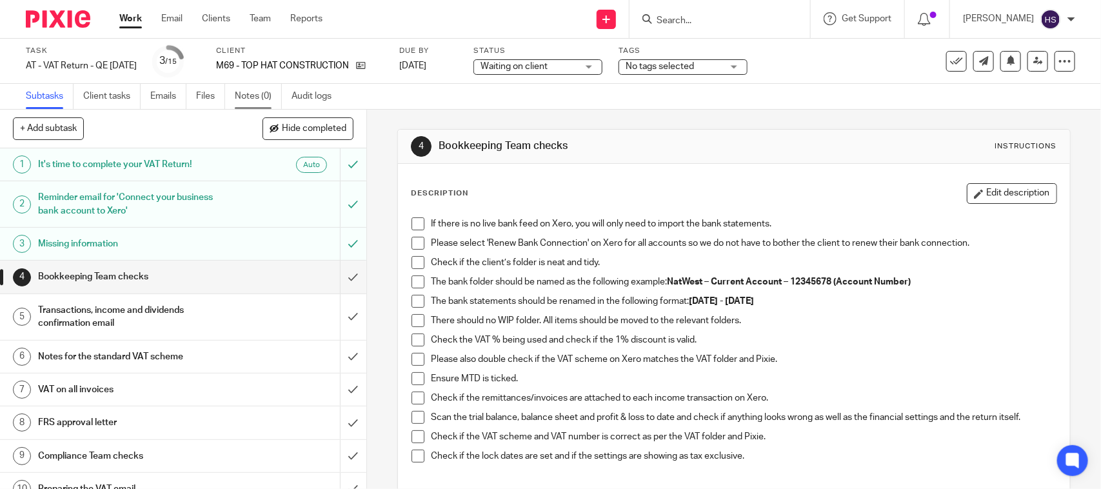
click at [262, 95] on link "Notes (0)" at bounding box center [258, 96] width 47 height 25
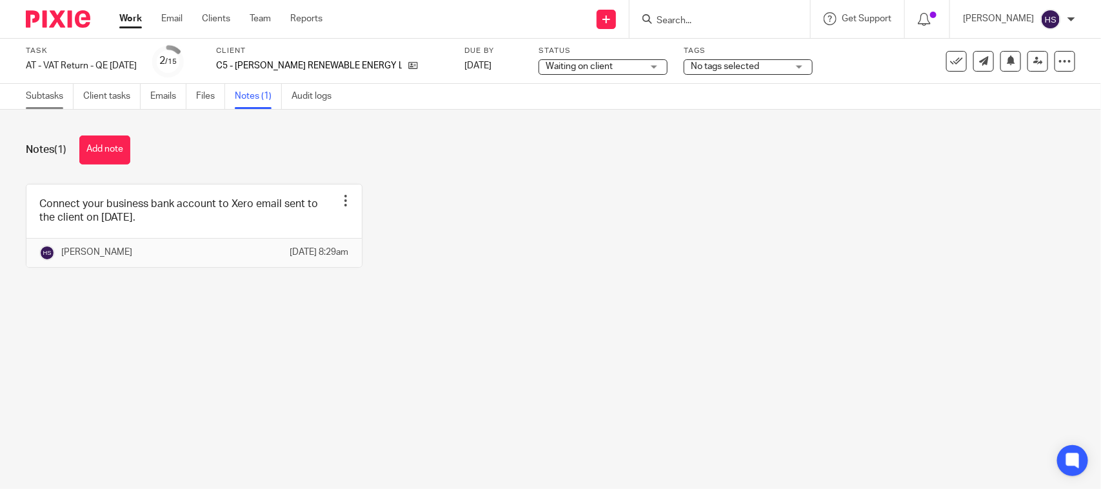
click at [52, 99] on link "Subtasks" at bounding box center [50, 96] width 48 height 25
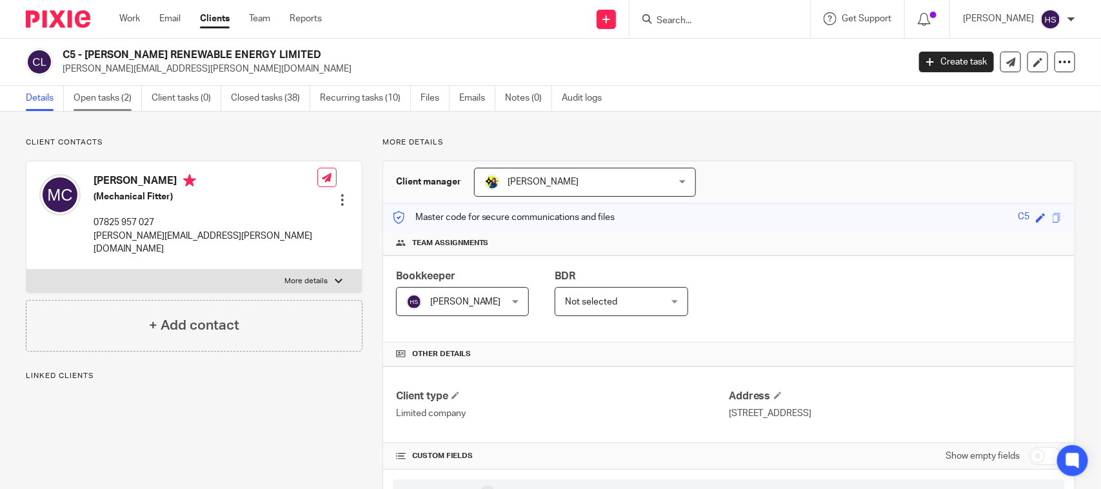
click at [100, 89] on link "Open tasks (2)" at bounding box center [108, 98] width 68 height 25
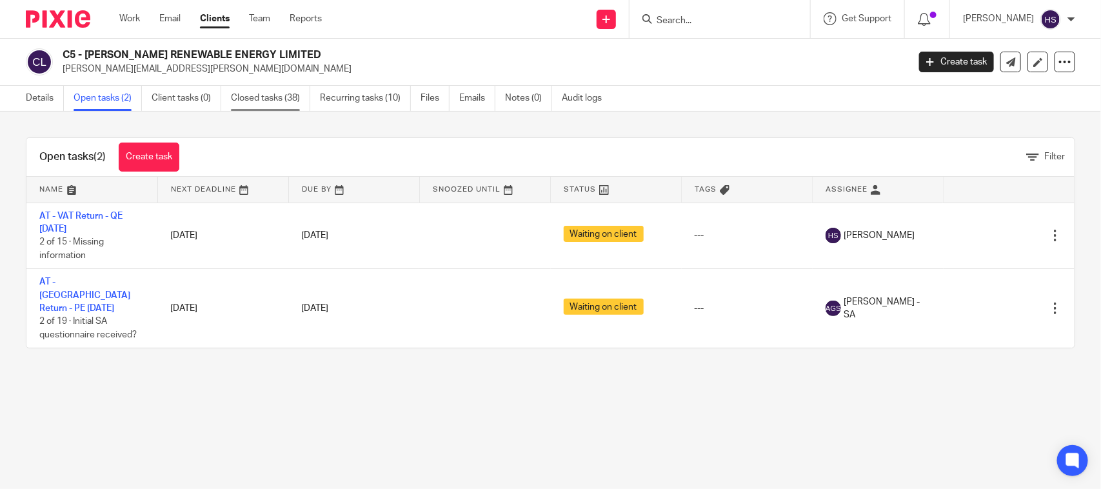
click at [295, 97] on link "Closed tasks (38)" at bounding box center [270, 98] width 79 height 25
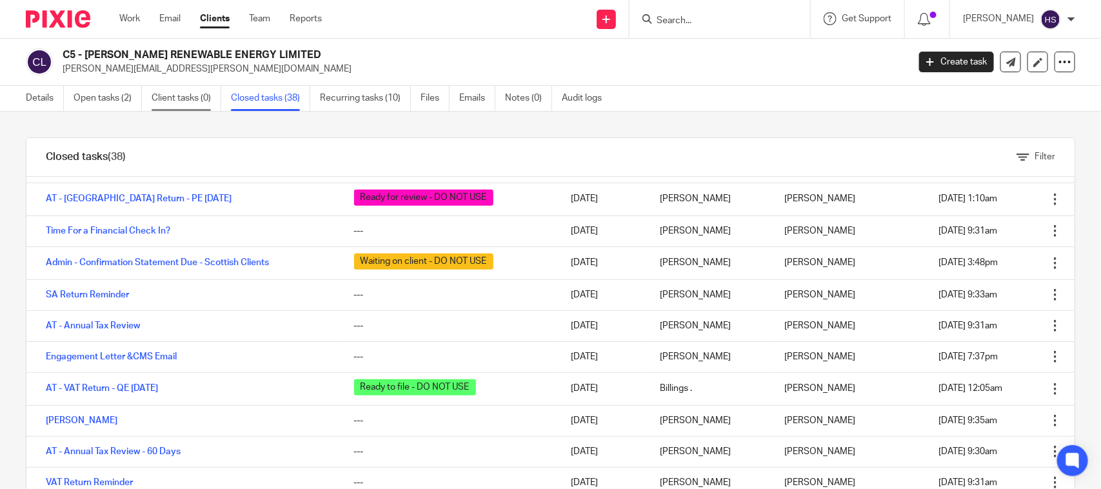
scroll to position [257, 0]
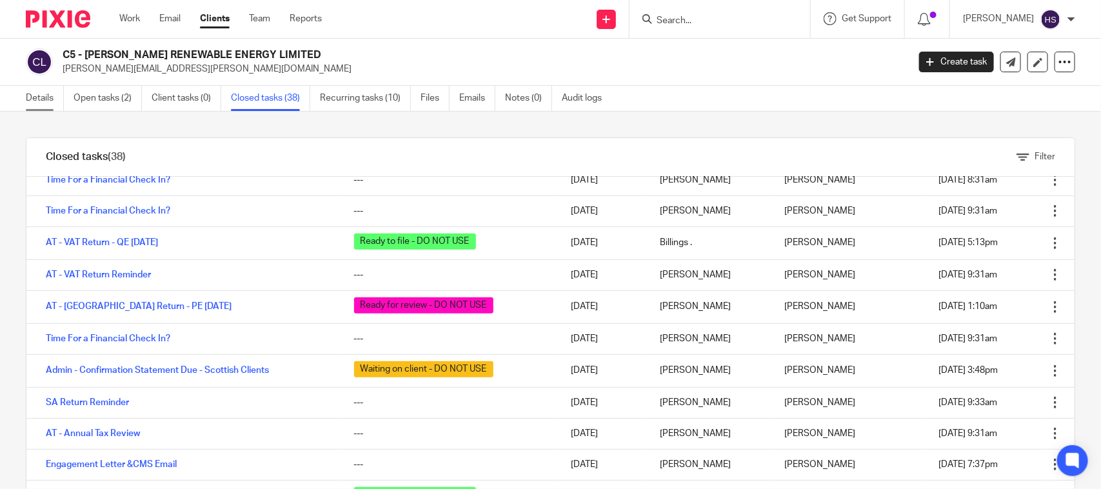
click at [43, 101] on link "Details" at bounding box center [45, 98] width 38 height 25
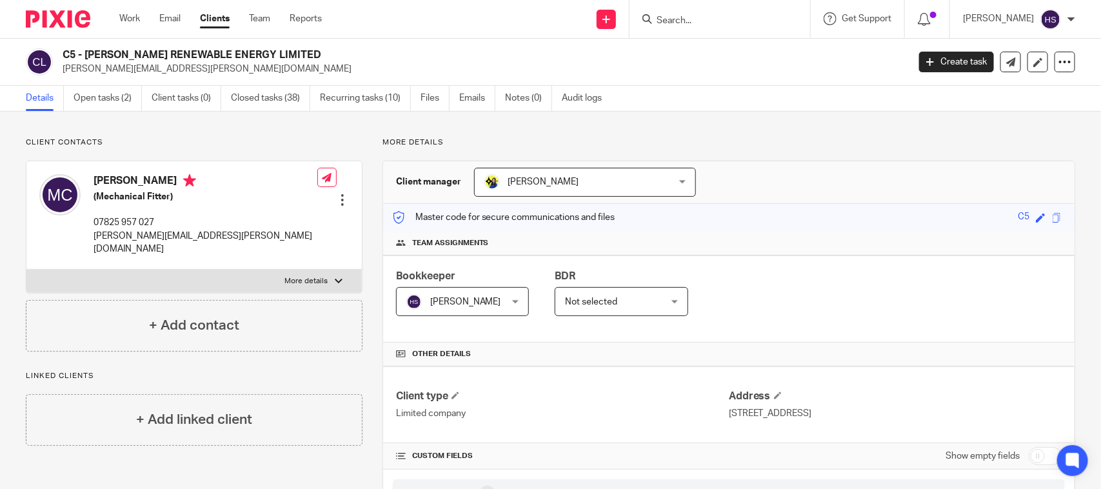
drag, startPoint x: 452, startPoint y: 130, endPoint x: 453, endPoint y: -15, distance: 145.1
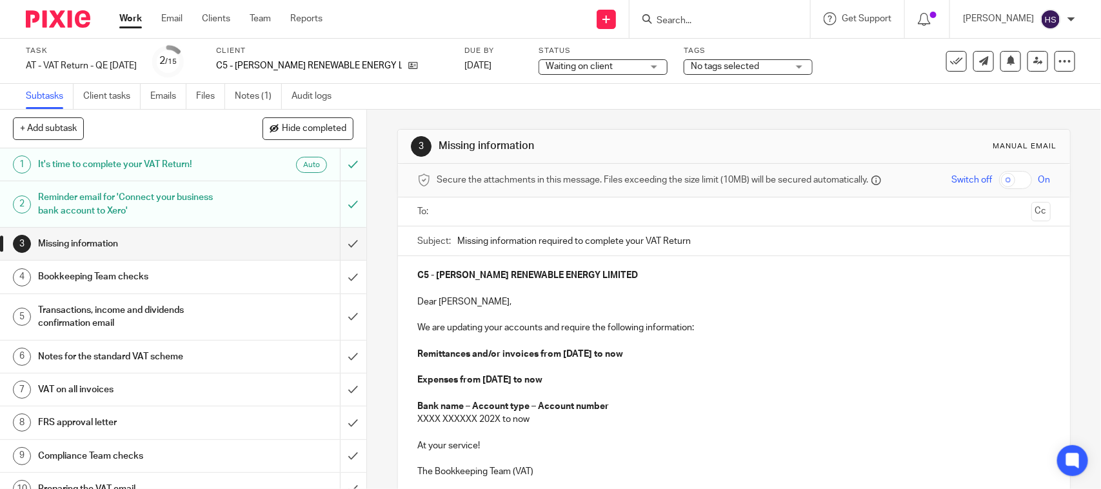
click at [175, 191] on h1 "Reminder email for 'Connect your business bank account to Xero'" at bounding box center [134, 204] width 193 height 33
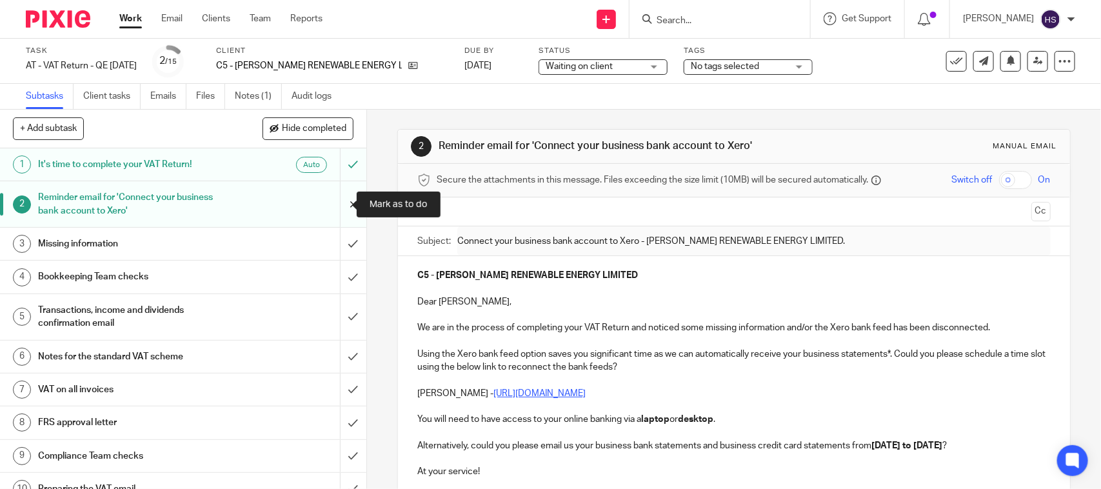
click at [335, 210] on input "submit" at bounding box center [183, 204] width 366 height 46
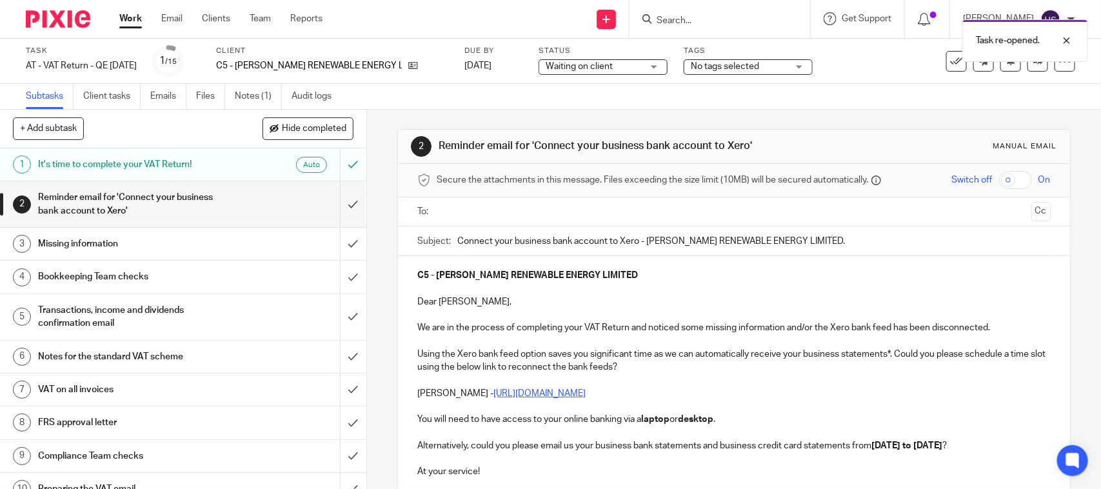
click at [501, 218] on input "text" at bounding box center [733, 211] width 584 height 15
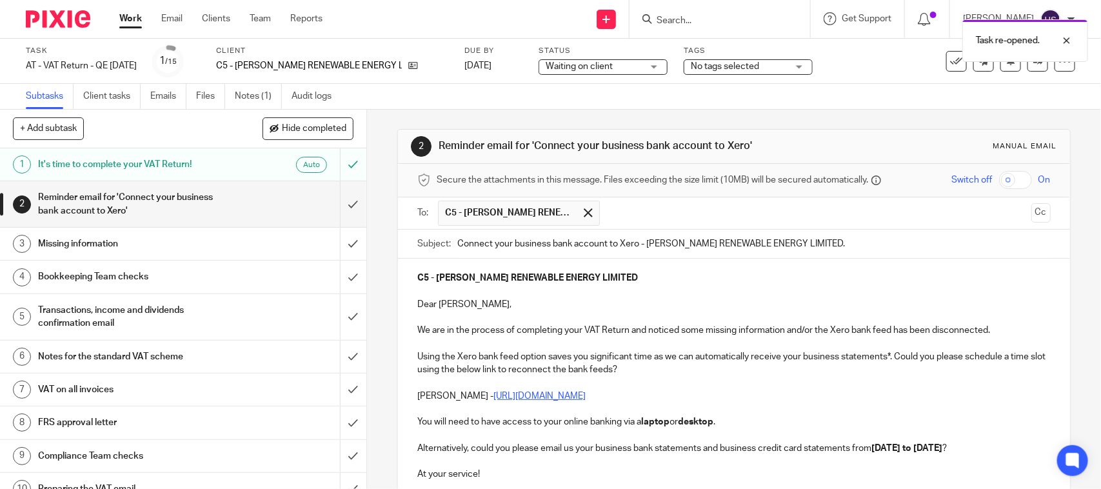
click at [457, 241] on input "Connect your business bank account to Xero - JOS RENEWABLE ENERGY LIMITED." at bounding box center [753, 244] width 593 height 29
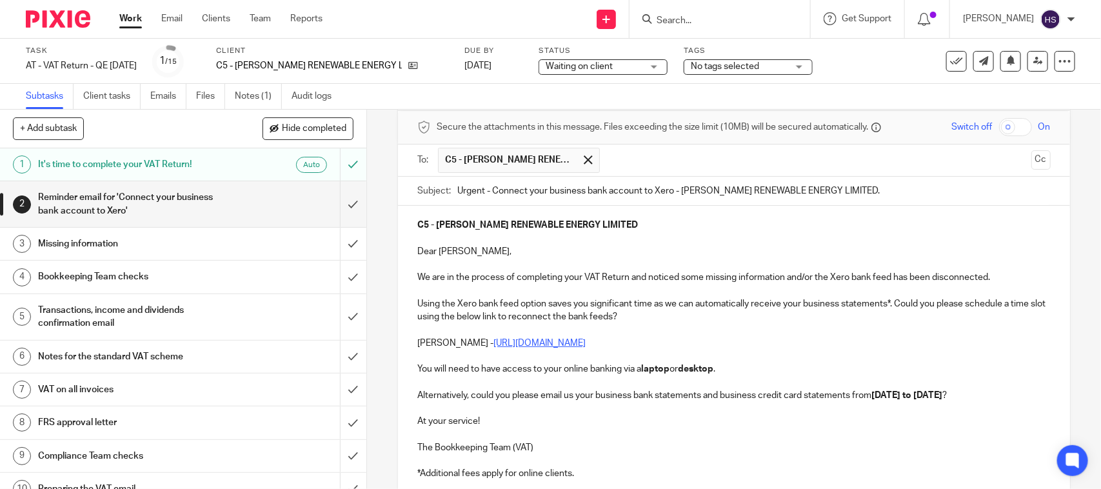
scroll to position [54, 0]
type input "Urgent - Connect your business bank account to Xero - JOS RENEWABLE ENERGY LIMI…"
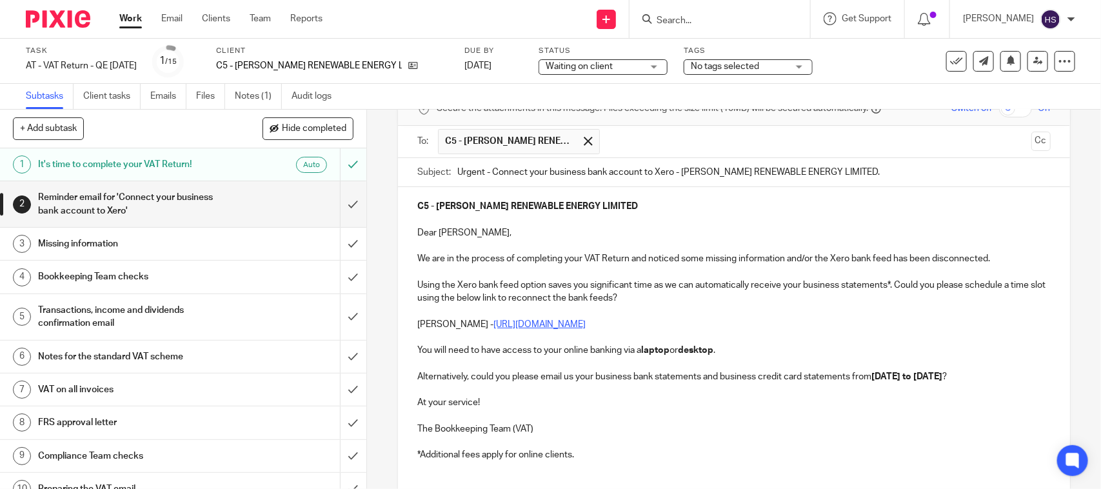
scroll to position [81, 0]
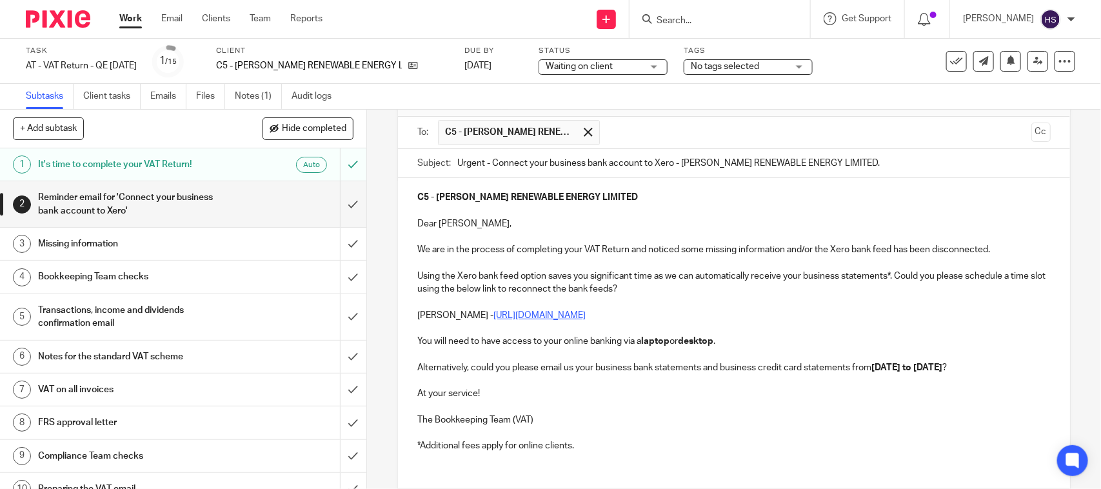
click at [900, 366] on strong "01st May 2025 to 31st July 2025" at bounding box center [906, 367] width 71 height 9
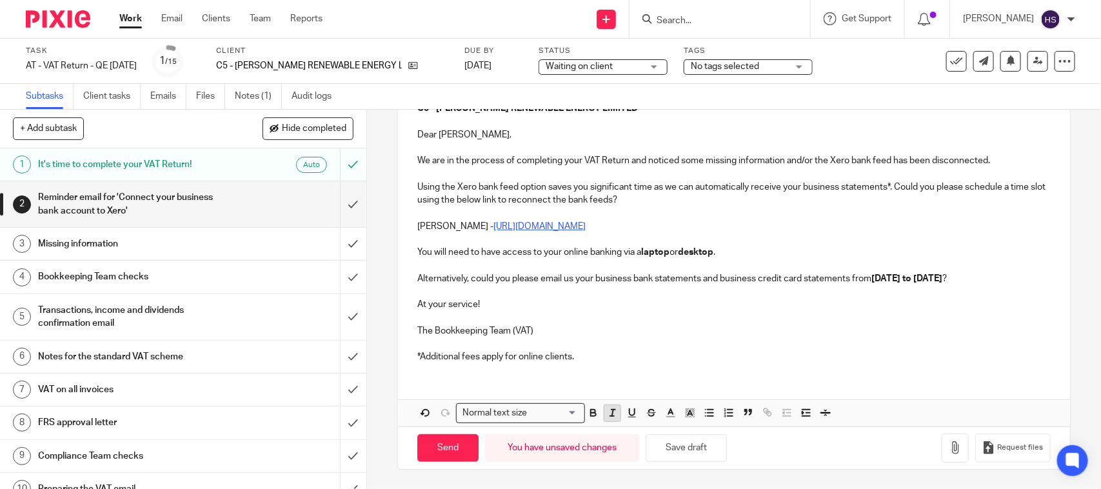
scroll to position [184, 0]
click at [618, 349] on p at bounding box center [733, 343] width 633 height 13
click at [624, 341] on p at bounding box center [733, 343] width 633 height 13
click at [624, 358] on p "*Additional fees apply for online clients." at bounding box center [733, 356] width 633 height 13
drag, startPoint x: 676, startPoint y: 450, endPoint x: 646, endPoint y: 385, distance: 71.6
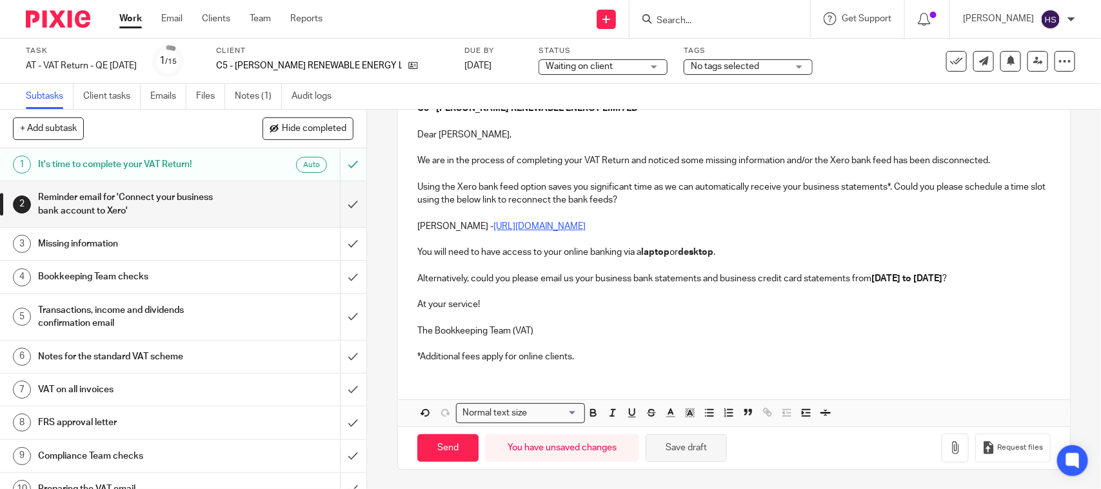
click at [676, 451] on button "Save draft" at bounding box center [686, 448] width 81 height 28
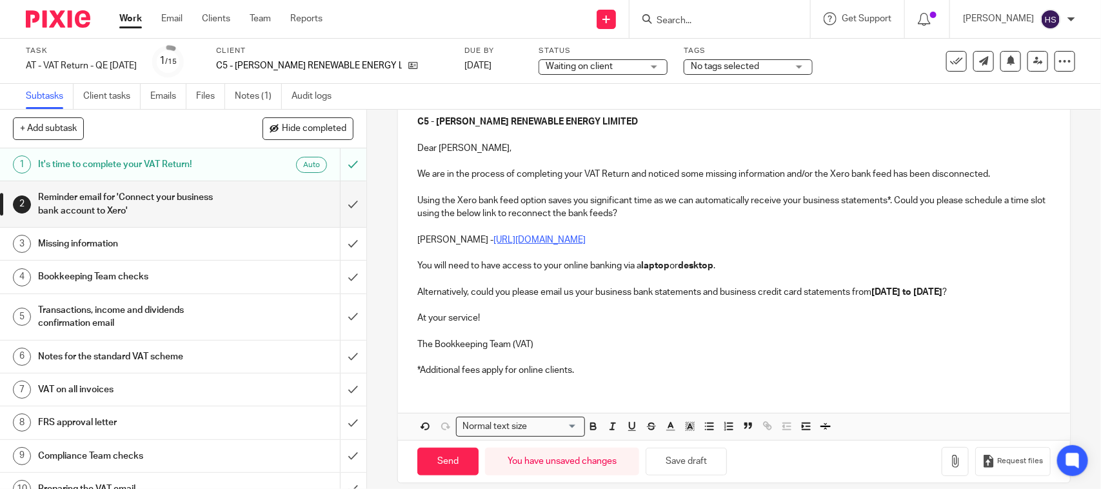
scroll to position [161, 0]
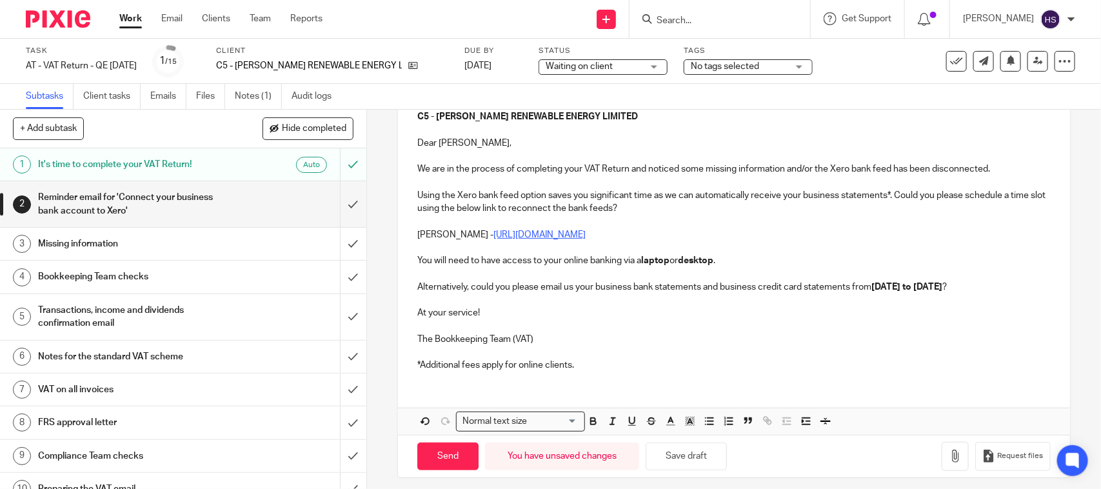
click at [629, 371] on p "*Additional fees apply for online clients." at bounding box center [733, 365] width 633 height 13
click at [716, 470] on button "Save draft" at bounding box center [686, 456] width 81 height 28
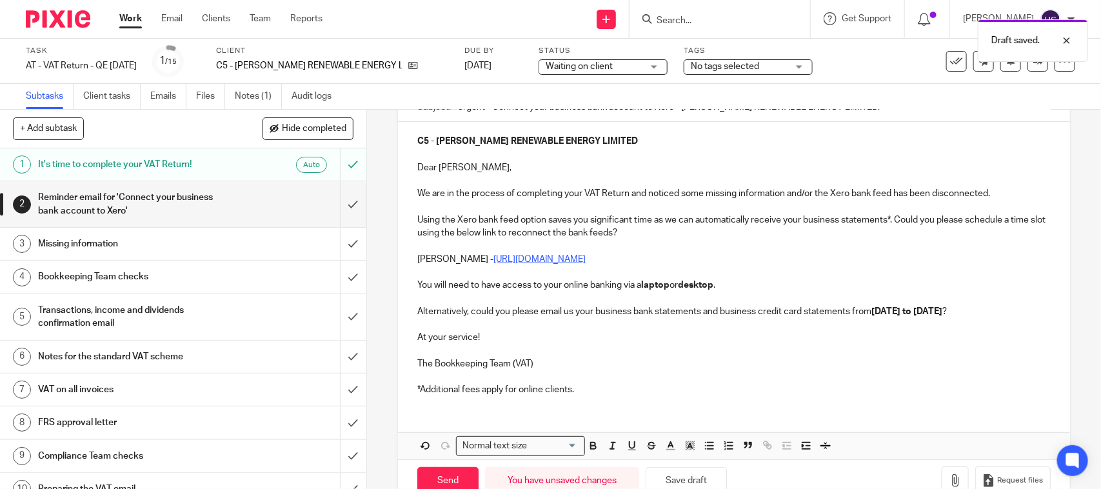
scroll to position [184, 0]
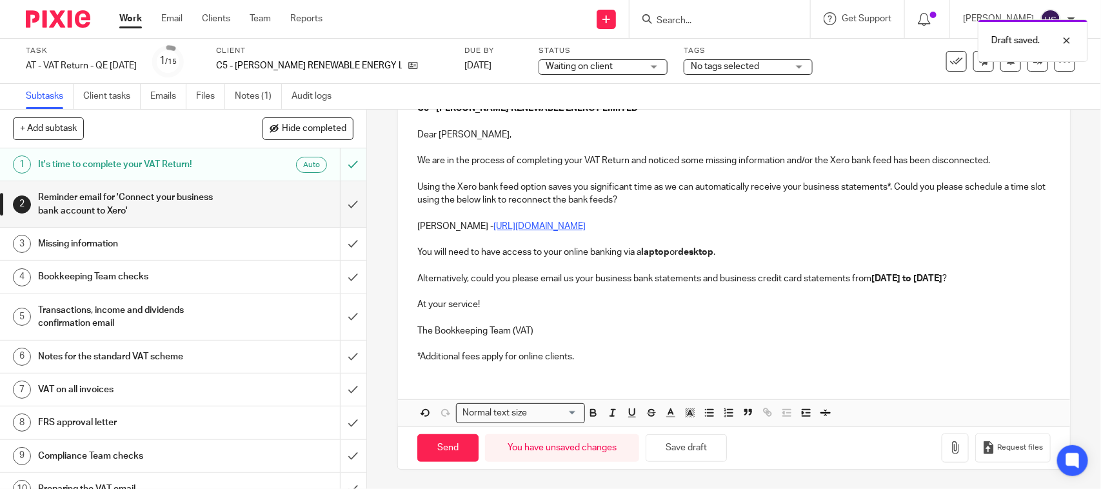
click at [462, 429] on div "Send You have unsaved changes Save draft Request files" at bounding box center [733, 447] width 671 height 43
click at [465, 443] on input "Send" at bounding box center [447, 448] width 61 height 28
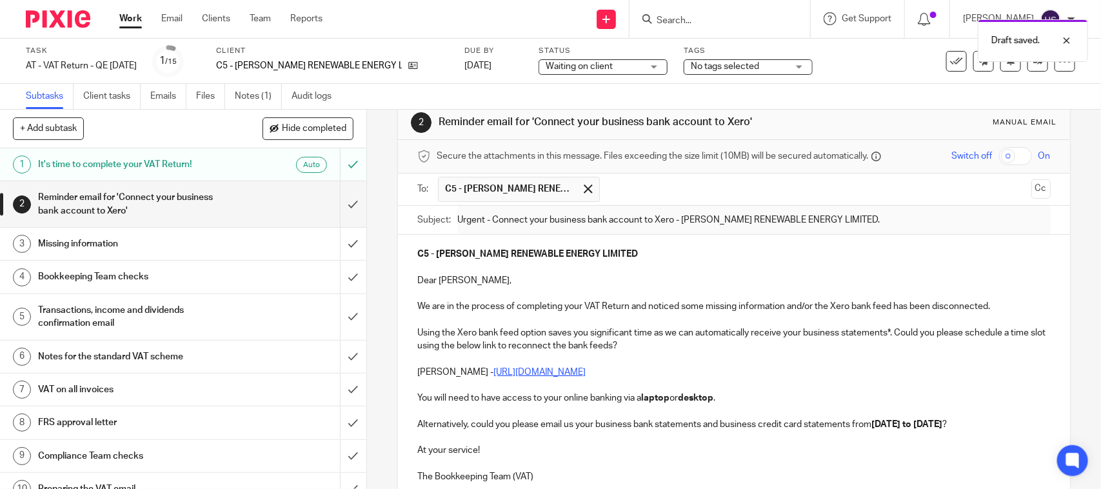
scroll to position [23, 0]
type input "Sent"
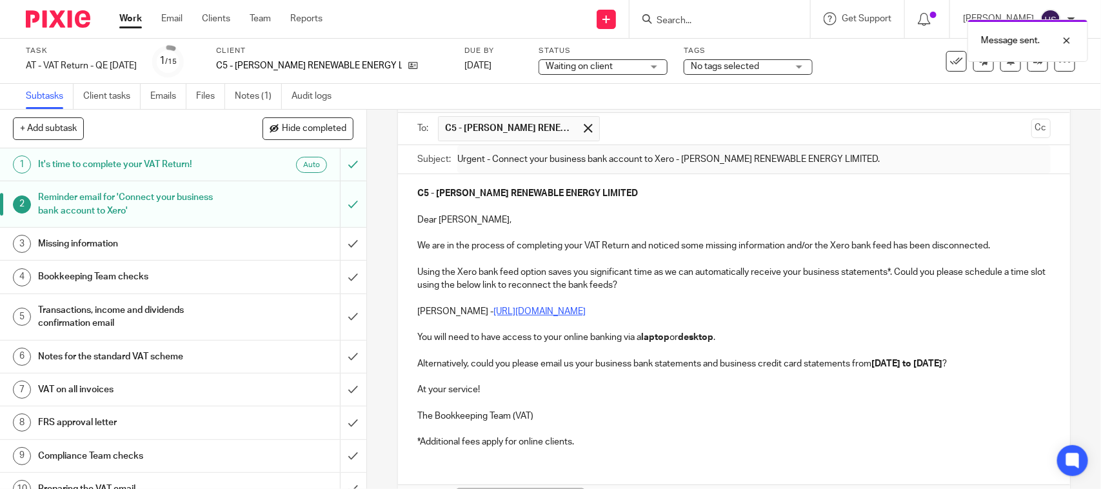
scroll to position [184, 0]
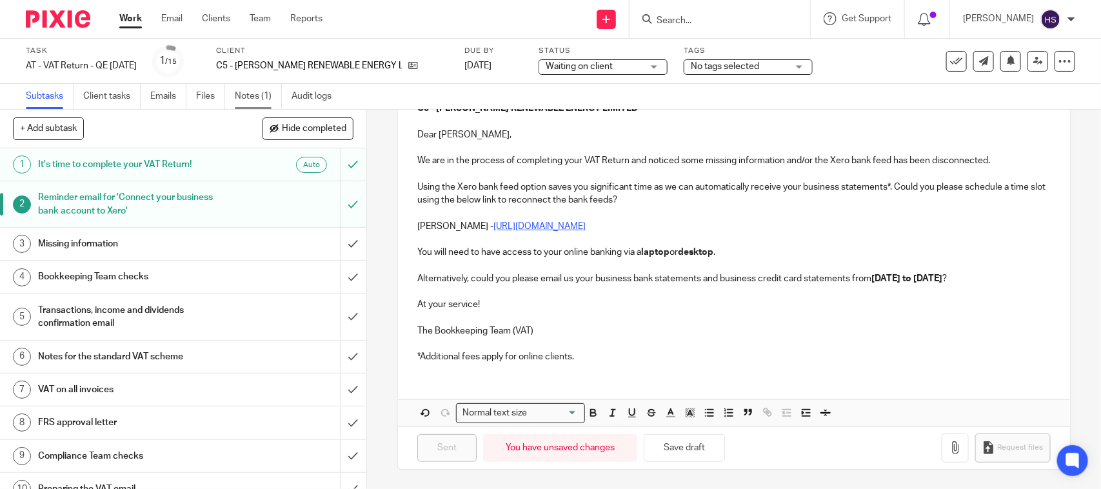
click at [270, 105] on link "Notes (1)" at bounding box center [258, 96] width 47 height 25
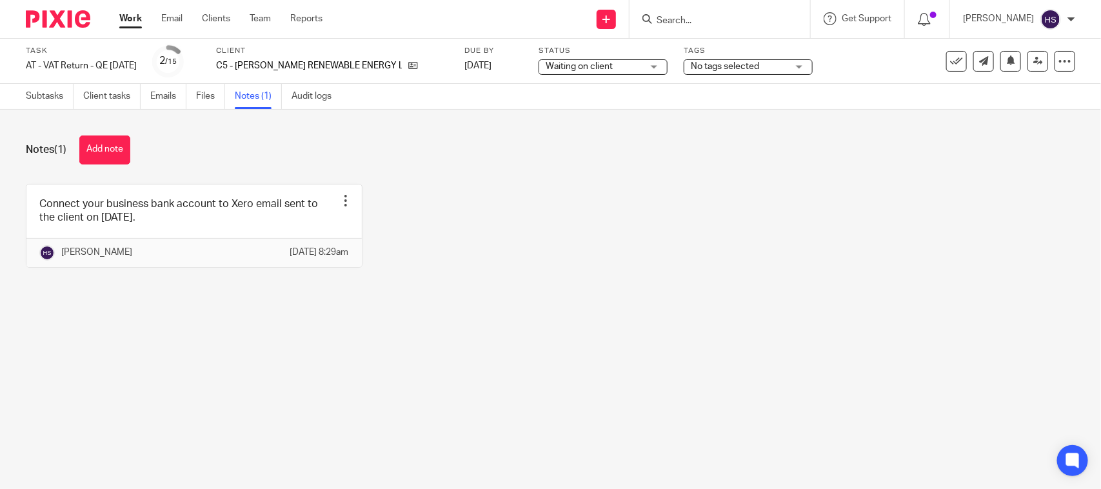
click at [197, 235] on link at bounding box center [193, 225] width 335 height 83
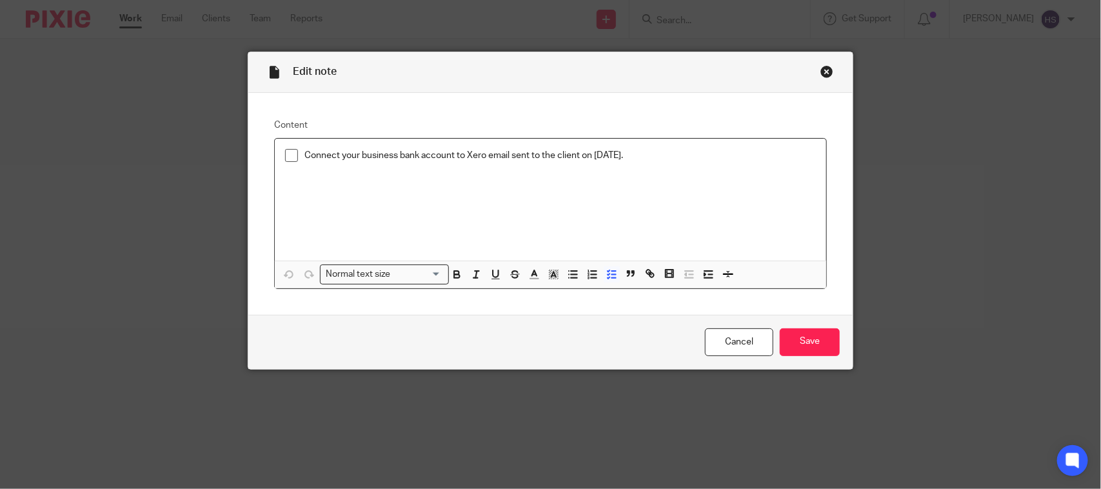
drag, startPoint x: 616, startPoint y: 163, endPoint x: 297, endPoint y: 150, distance: 318.8
click at [297, 150] on li "Connect your business bank account to Xero email sent to the client on [DATE]." at bounding box center [550, 158] width 531 height 19
copy p "Connect your business bank account to Xero email sent to the client on [DATE]."
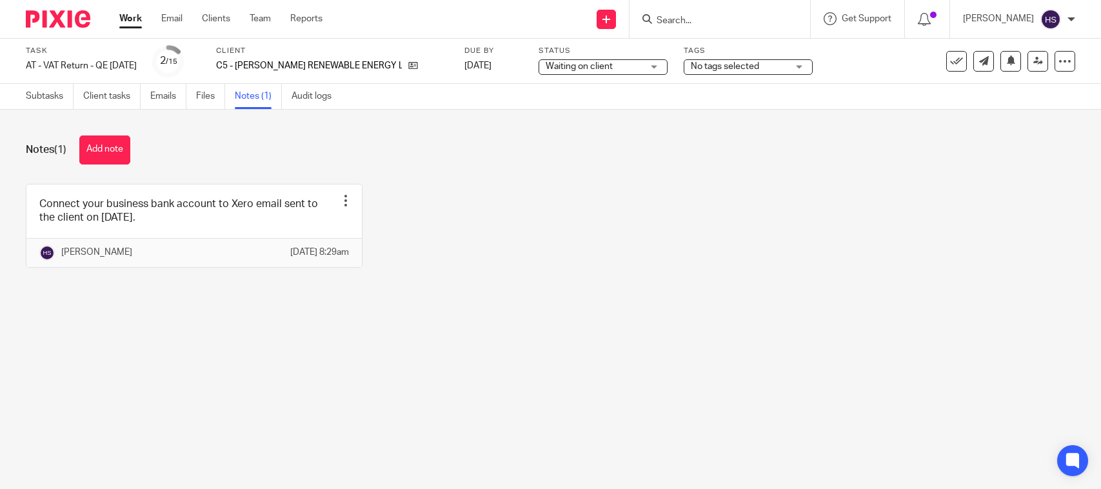
click at [97, 144] on button "Add note" at bounding box center [104, 149] width 51 height 29
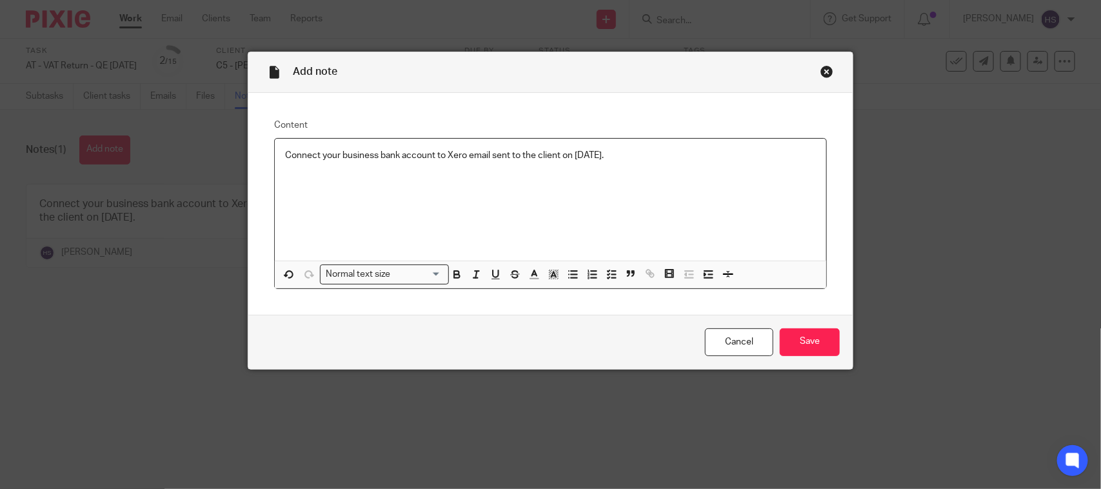
click at [575, 153] on p "Connect your business bank account to Xero email sent to the client on [DATE]." at bounding box center [550, 155] width 531 height 13
click at [798, 339] on input "Save" at bounding box center [810, 342] width 60 height 28
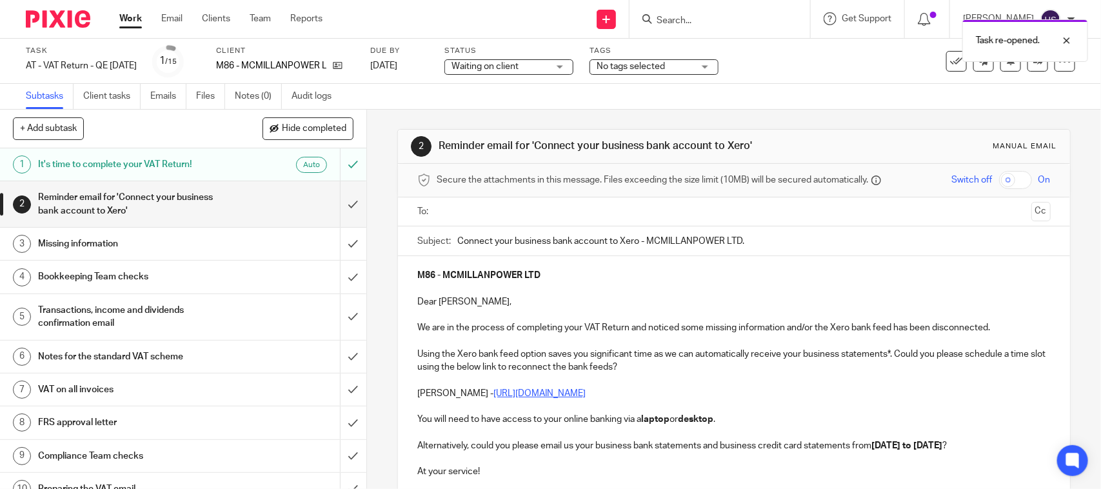
click at [517, 213] on input "text" at bounding box center [733, 211] width 584 height 15
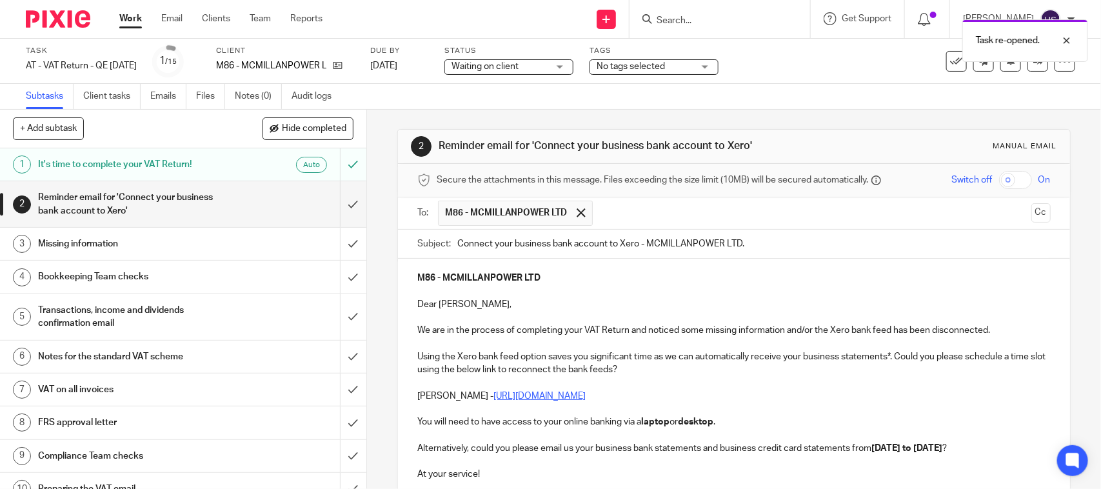
click at [457, 246] on input "Connect your business bank account to Xero - MCMILLANPOWER LTD." at bounding box center [753, 244] width 593 height 29
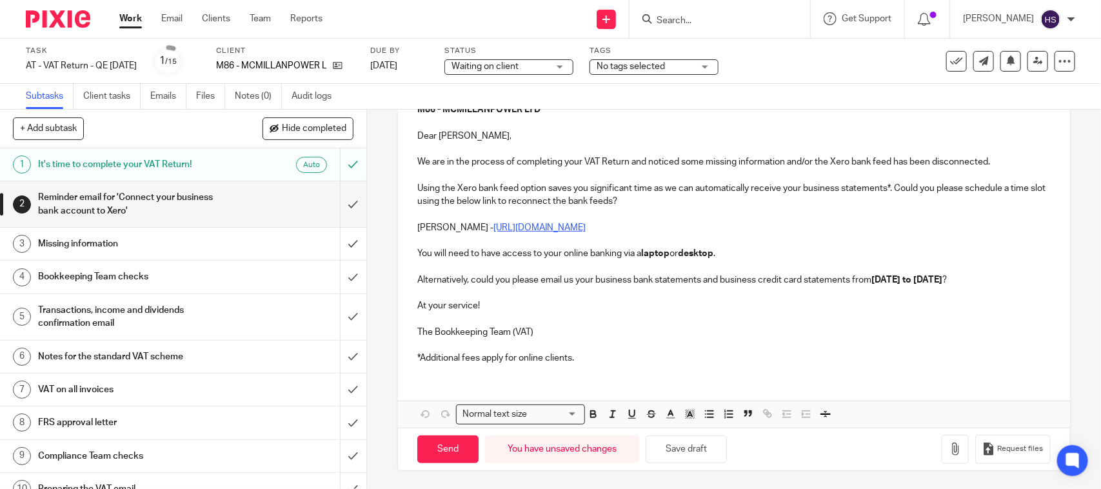
scroll to position [172, 0]
type input "Urgent - Connect your business bank account to Xero - MCMILLANPOWER LTD."
click at [627, 353] on p "*Additional fees apply for online clients." at bounding box center [733, 356] width 633 height 13
click at [666, 448] on button "Save draft" at bounding box center [686, 448] width 81 height 28
click at [667, 356] on p "*Additional fees apply for online clients." at bounding box center [733, 356] width 633 height 13
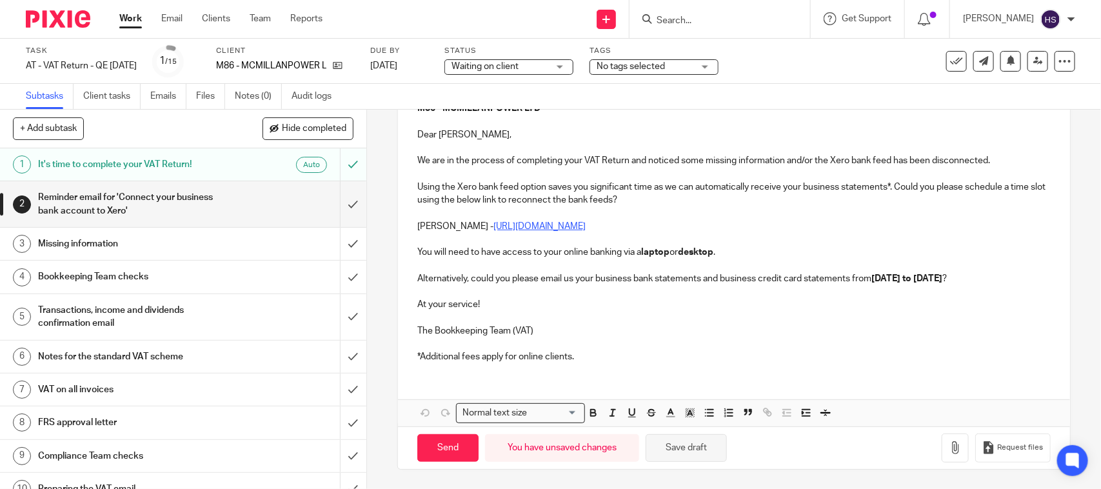
click at [676, 443] on button "Save draft" at bounding box center [686, 448] width 81 height 28
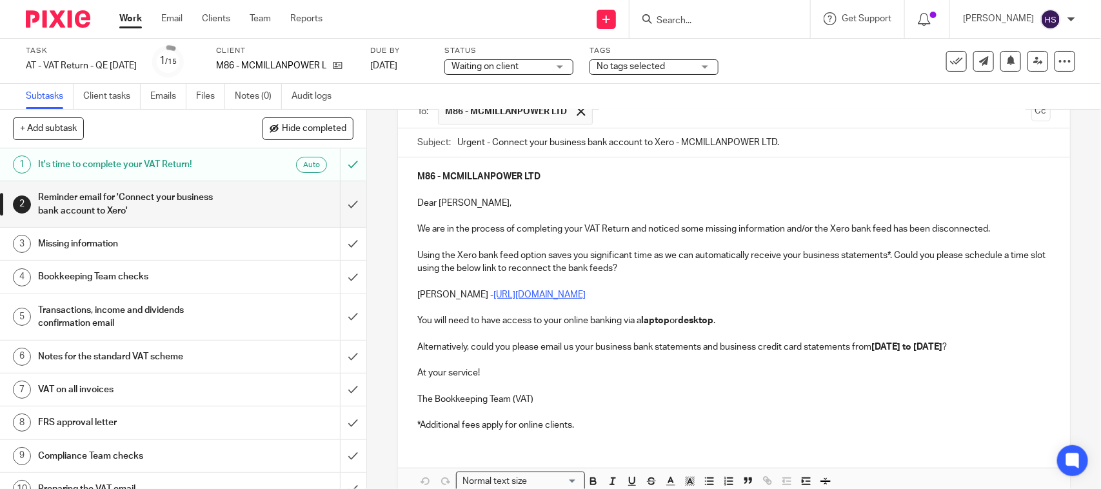
scroll to position [134, 0]
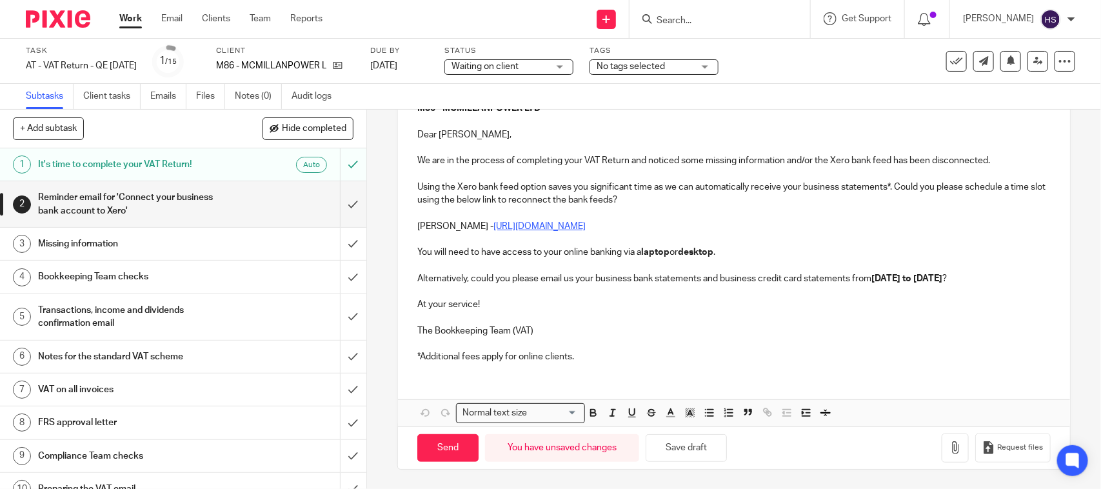
drag, startPoint x: 453, startPoint y: 446, endPoint x: 517, endPoint y: 374, distance: 95.9
click at [453, 446] on input "Send" at bounding box center [447, 448] width 61 height 28
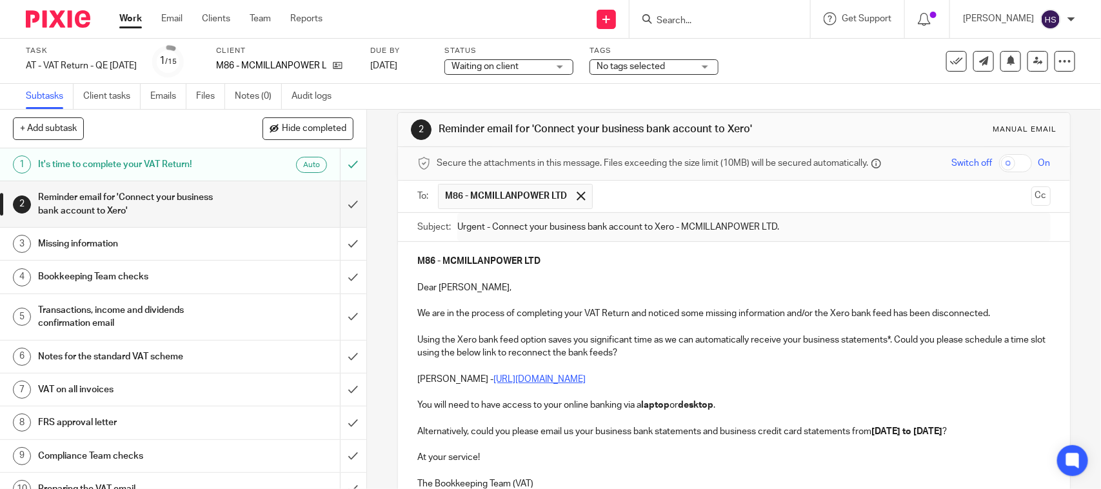
scroll to position [10, 0]
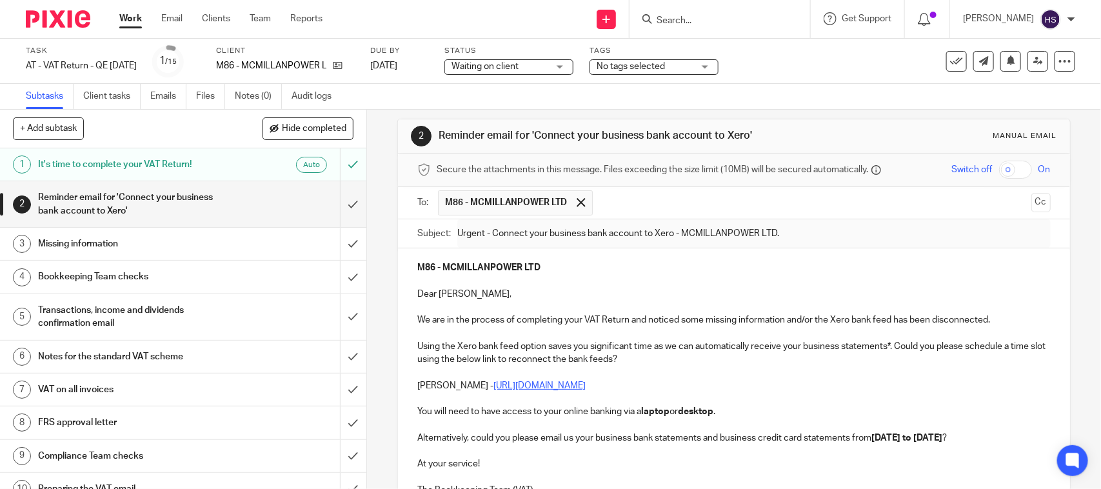
type input "Sent"
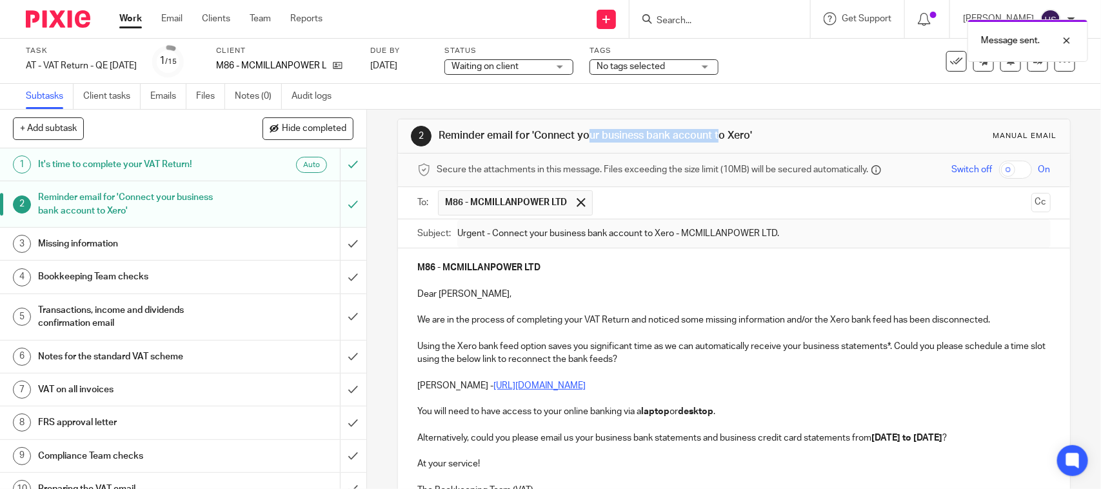
drag, startPoint x: 526, startPoint y: 139, endPoint x: 660, endPoint y: 130, distance: 134.4
click at [660, 131] on h1 "Reminder email for 'Connect your business bank account to Xero'" at bounding box center [600, 136] width 323 height 14
click at [651, 130] on h1 "Reminder email for 'Connect your business bank account to Xero'" at bounding box center [600, 136] width 323 height 14
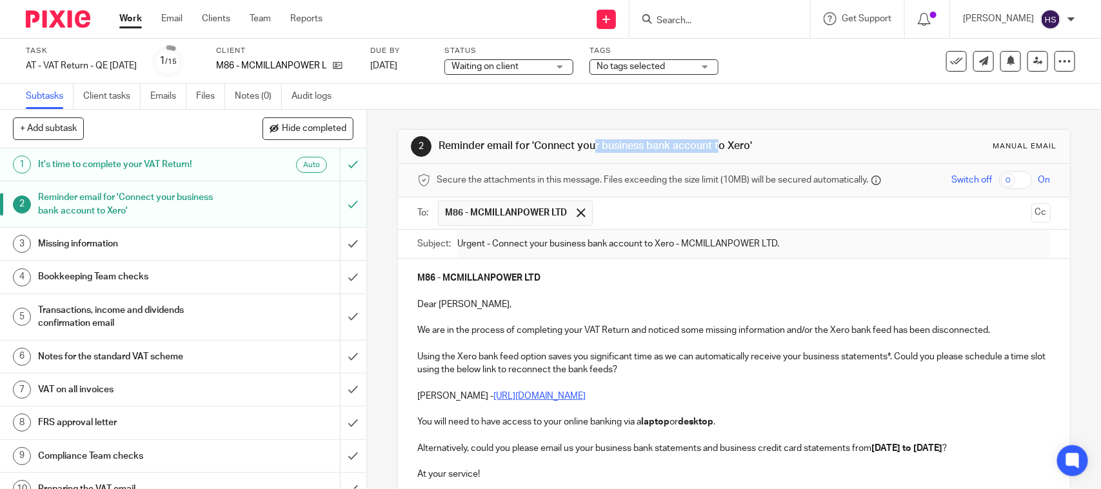
drag, startPoint x: 528, startPoint y: 132, endPoint x: 746, endPoint y: 126, distance: 218.7
click at [744, 128] on div "2 Reminder email for 'Connect your business bank account to Xero' Manual email …" at bounding box center [733, 384] width 673 height 549
copy h1 "Connect your business bank account to Xero"
click at [225, 95] on link "Files" at bounding box center [210, 96] width 29 height 25
click at [253, 95] on link "Notes (0)" at bounding box center [258, 96] width 47 height 25
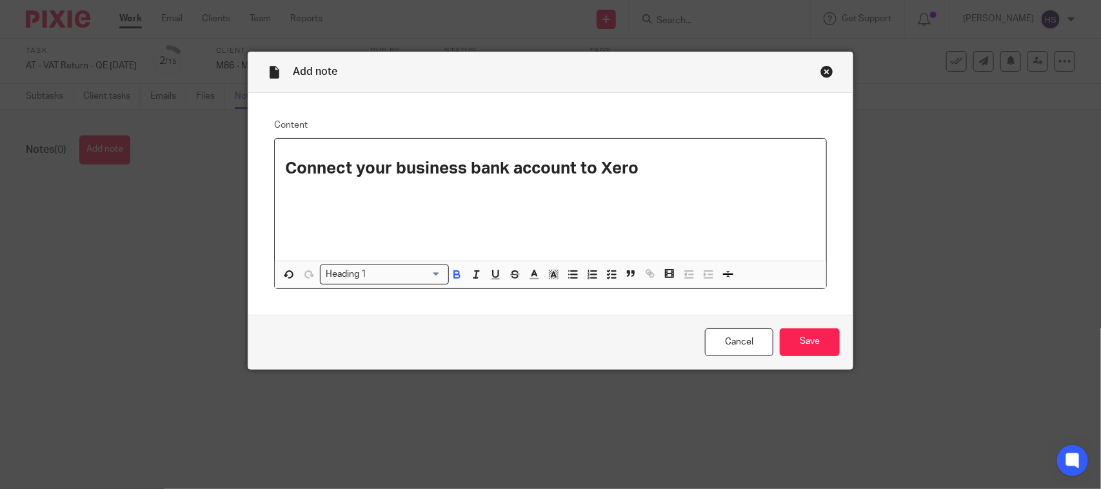
click at [371, 268] on input "Search for option" at bounding box center [406, 275] width 70 height 14
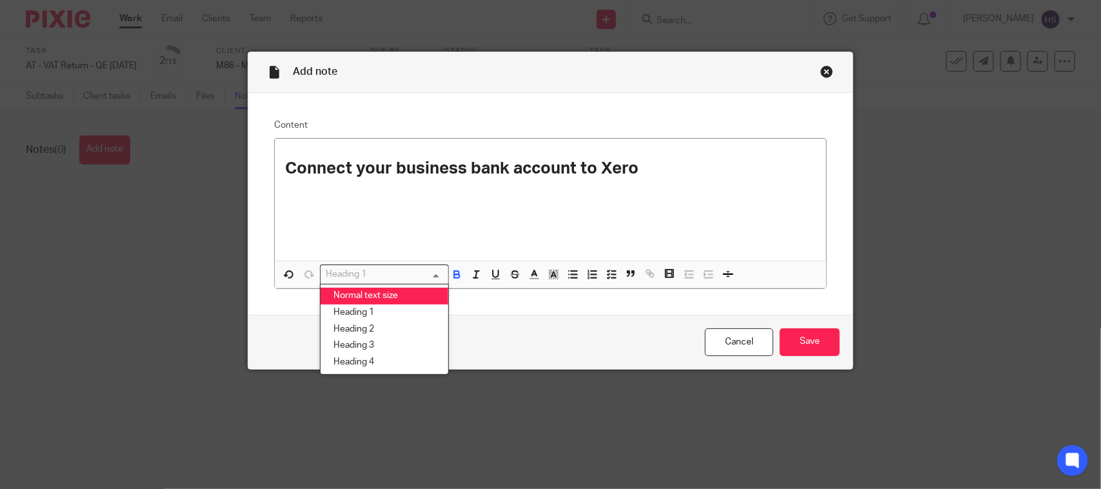
click at [366, 289] on li "Normal text size" at bounding box center [385, 296] width 128 height 17
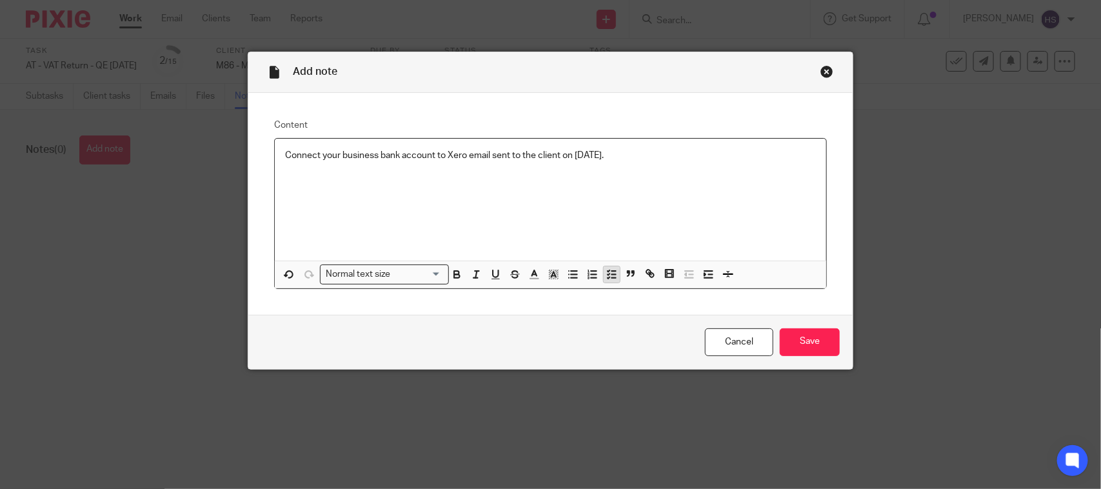
click at [604, 281] on button "button" at bounding box center [612, 274] width 16 height 16
click at [808, 340] on input "Save" at bounding box center [810, 342] width 60 height 28
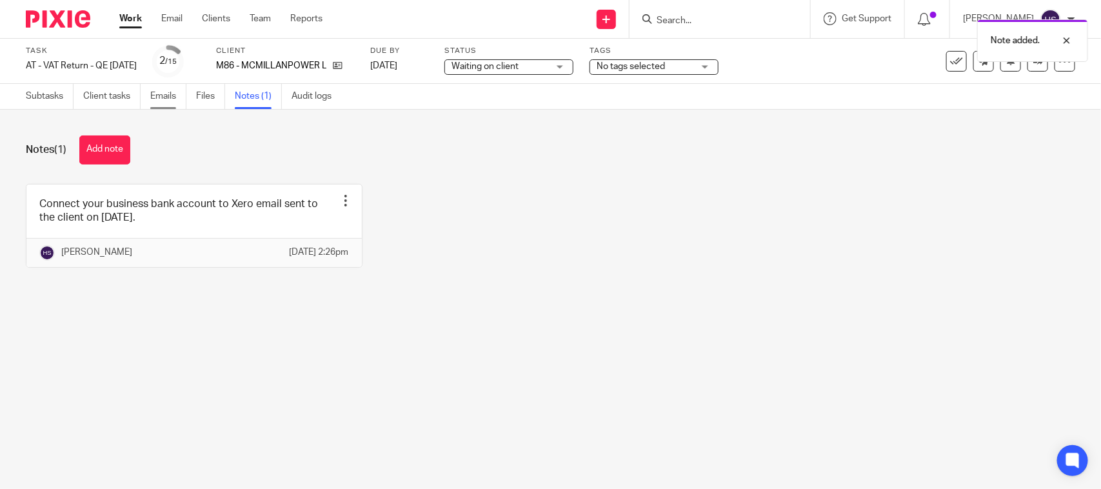
click at [163, 101] on link "Emails" at bounding box center [168, 96] width 36 height 25
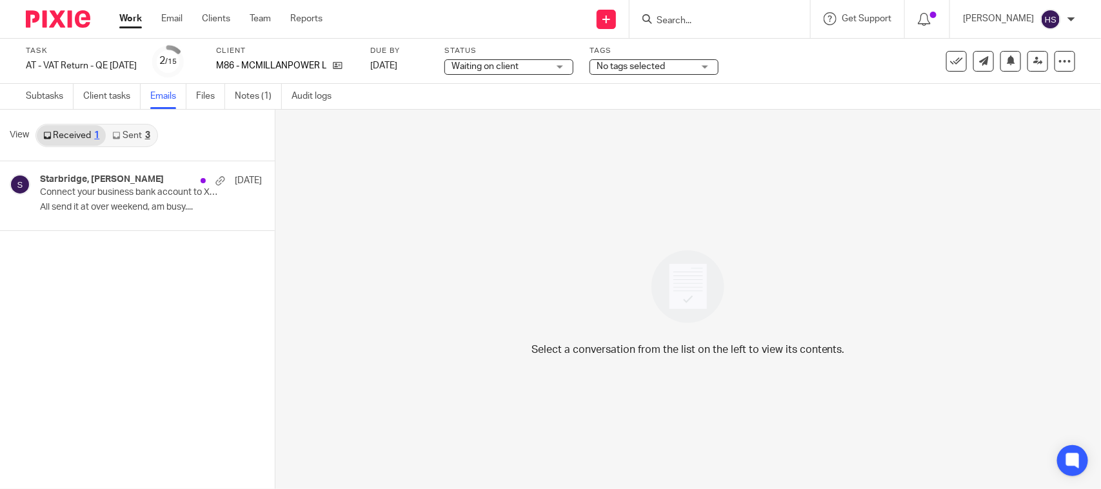
click at [132, 133] on link "Sent 3" at bounding box center [131, 135] width 50 height 21
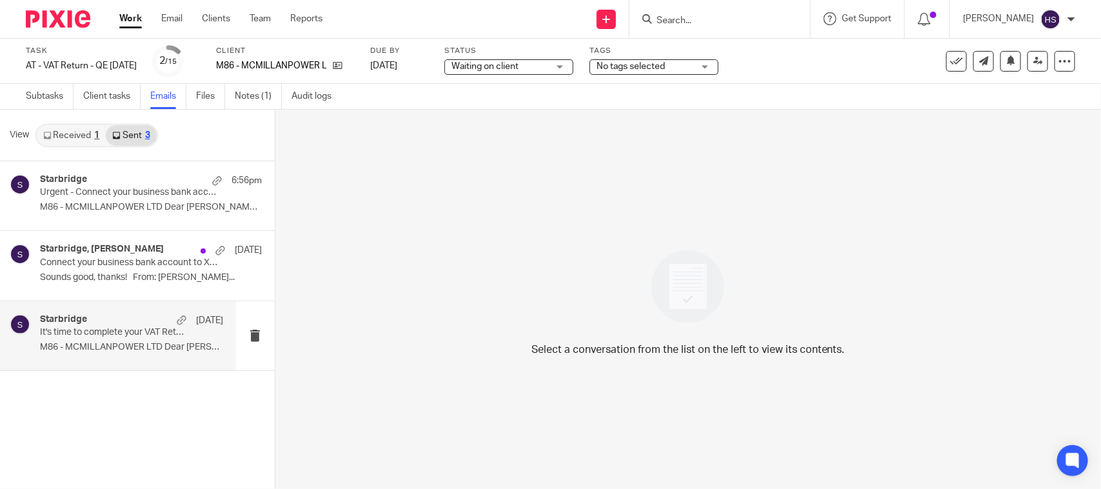
click at [103, 331] on p "It's time to complete your VAT Return!" at bounding box center [113, 332] width 146 height 11
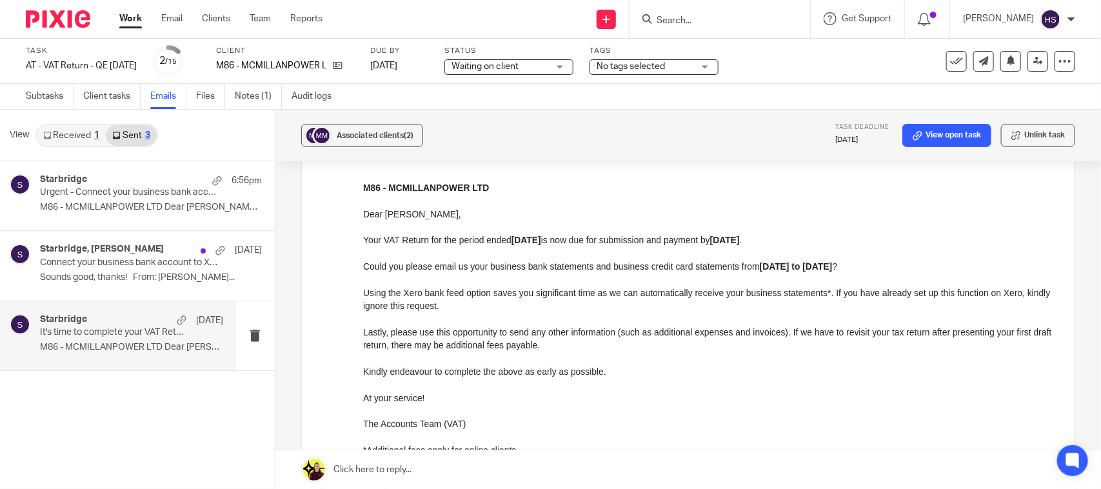
scroll to position [161, 0]
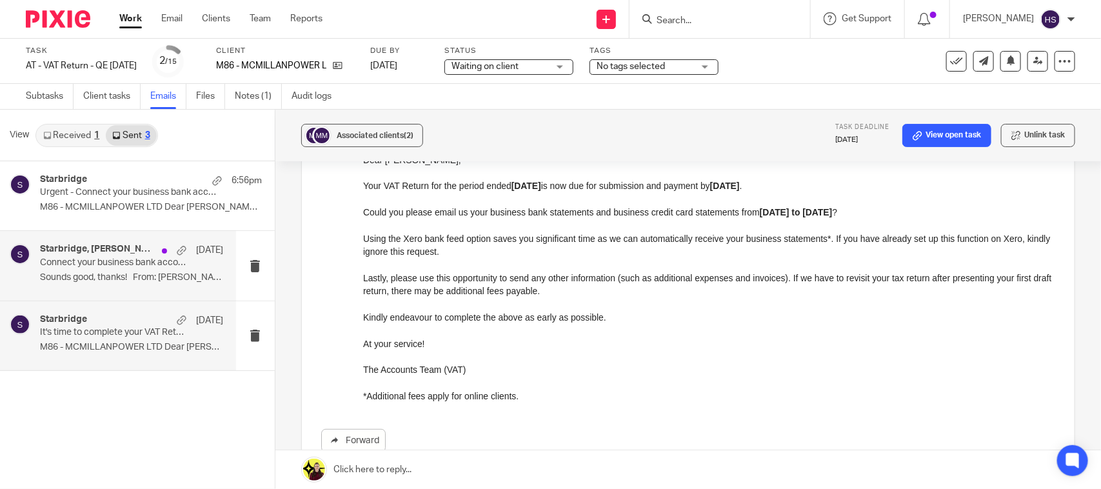
click at [78, 273] on p "Sounds good, thanks! From: robert..." at bounding box center [131, 277] width 183 height 11
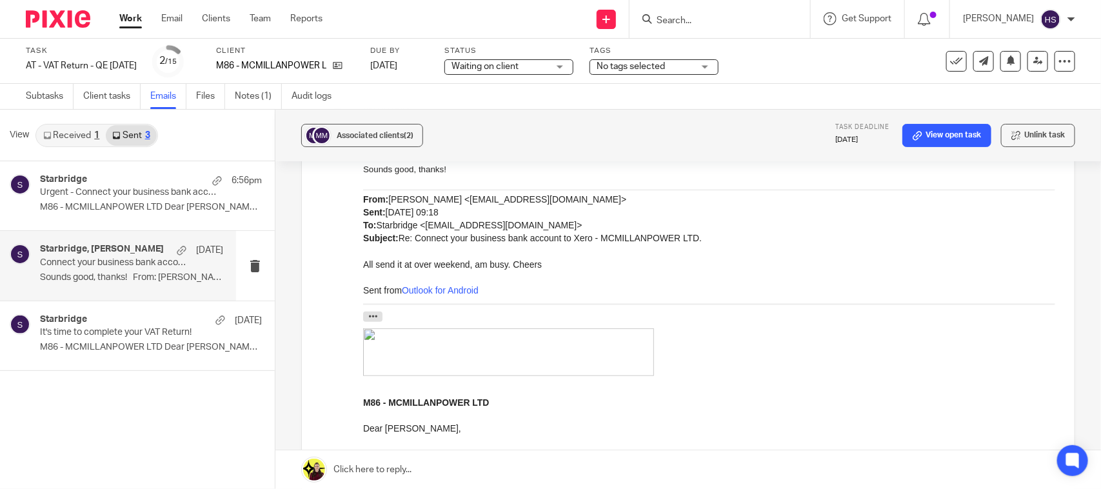
scroll to position [295, 0]
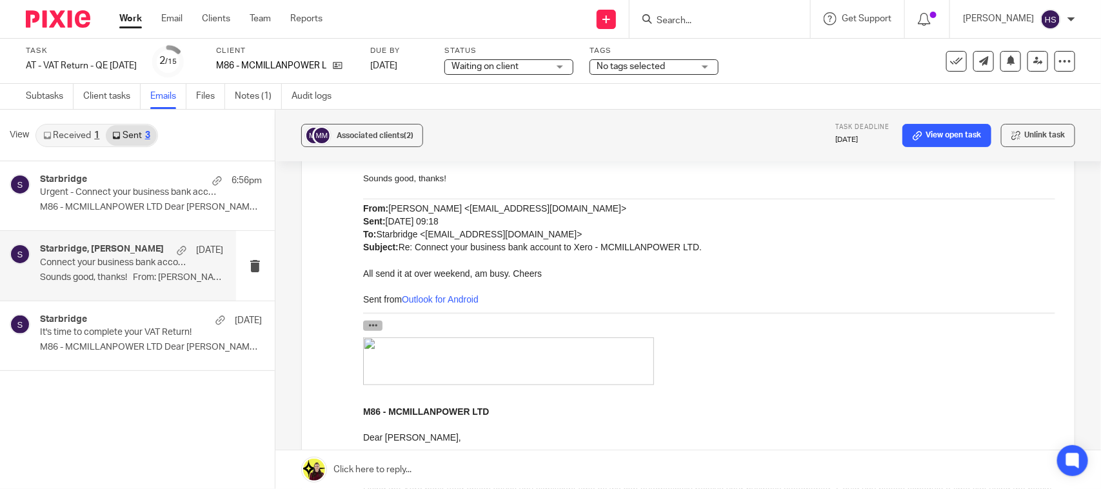
click at [364, 324] on button "button" at bounding box center [371, 325] width 19 height 10
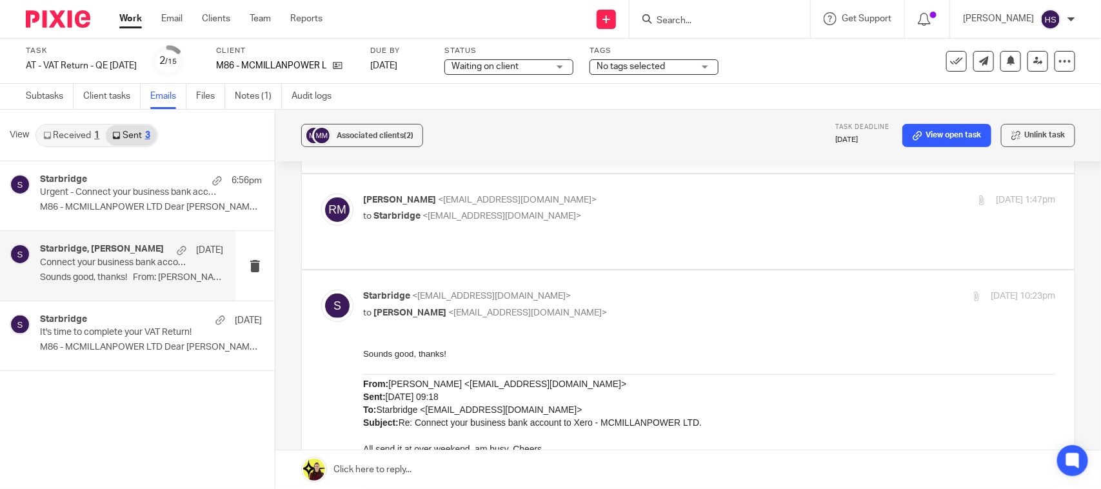
scroll to position [107, 0]
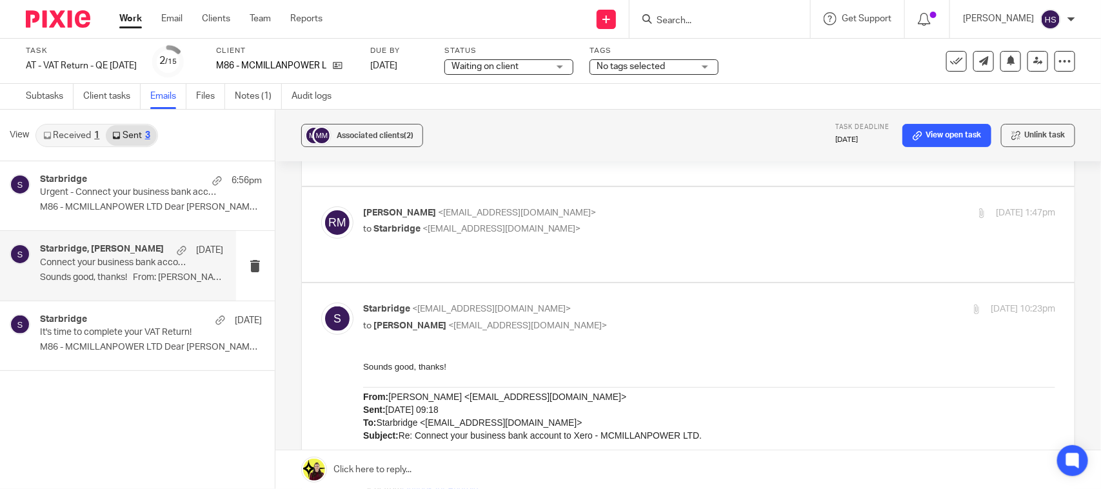
click at [620, 235] on p "to Starbridge <info@starbridge.uk>" at bounding box center [594, 229] width 462 height 14
checkbox input "true"
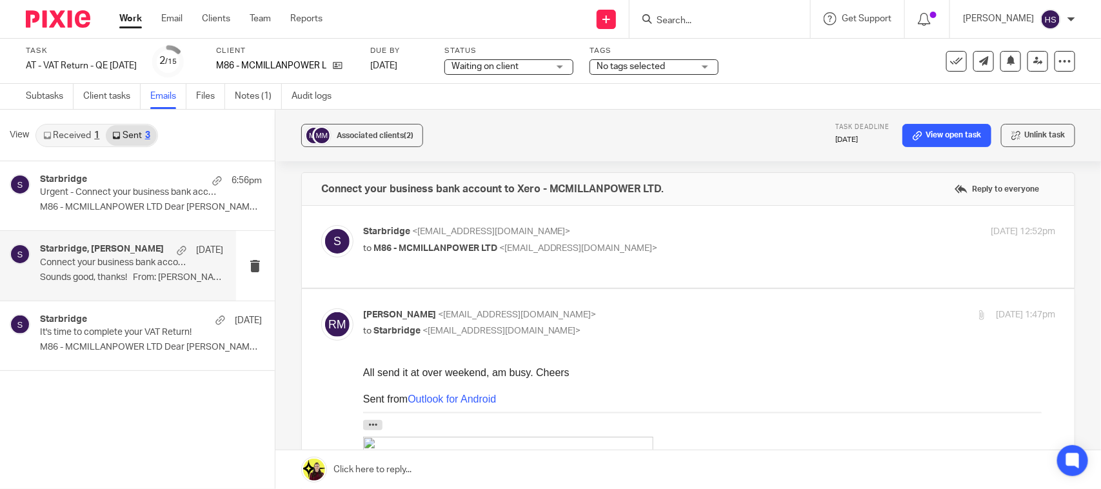
scroll to position [0, 0]
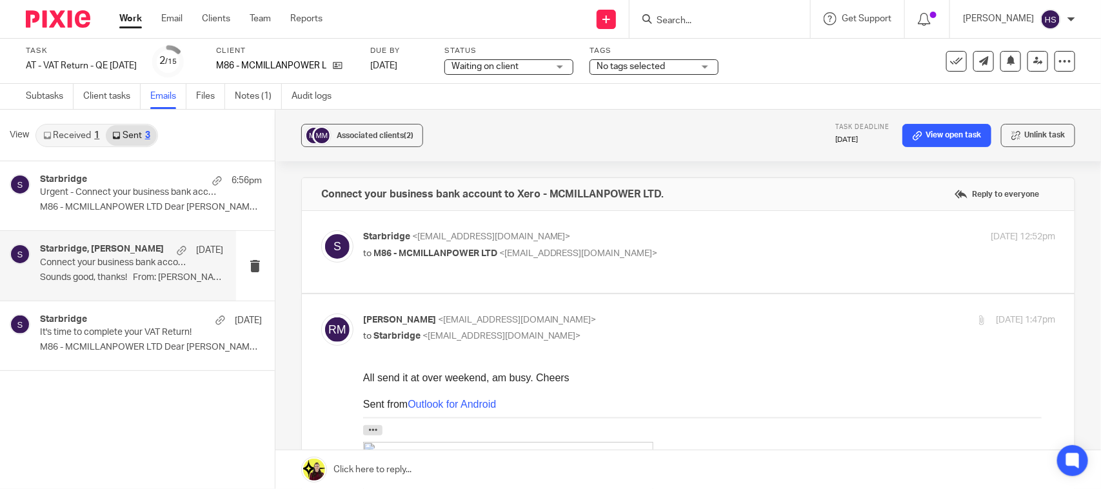
click at [686, 259] on p "to M86 - MCMILLANPOWER LTD <boab1988@hotmail.com>" at bounding box center [594, 254] width 462 height 14
checkbox input "true"
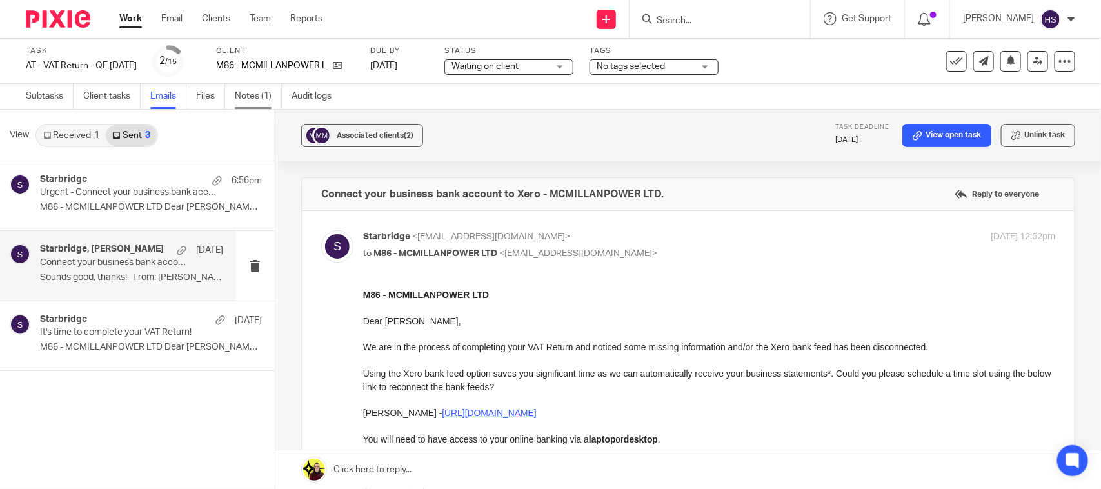
click at [271, 102] on link "Notes (1)" at bounding box center [258, 96] width 47 height 25
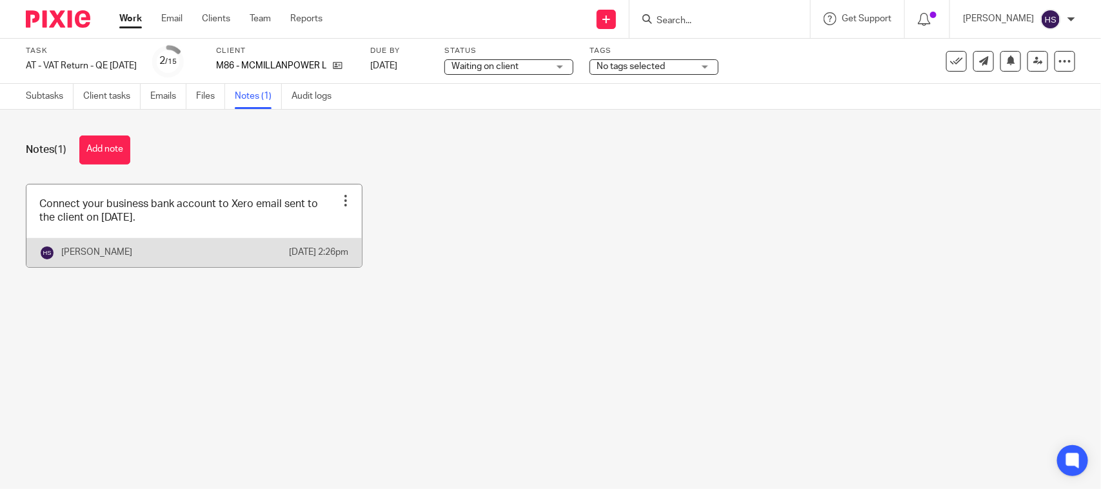
click at [275, 220] on link at bounding box center [193, 225] width 335 height 83
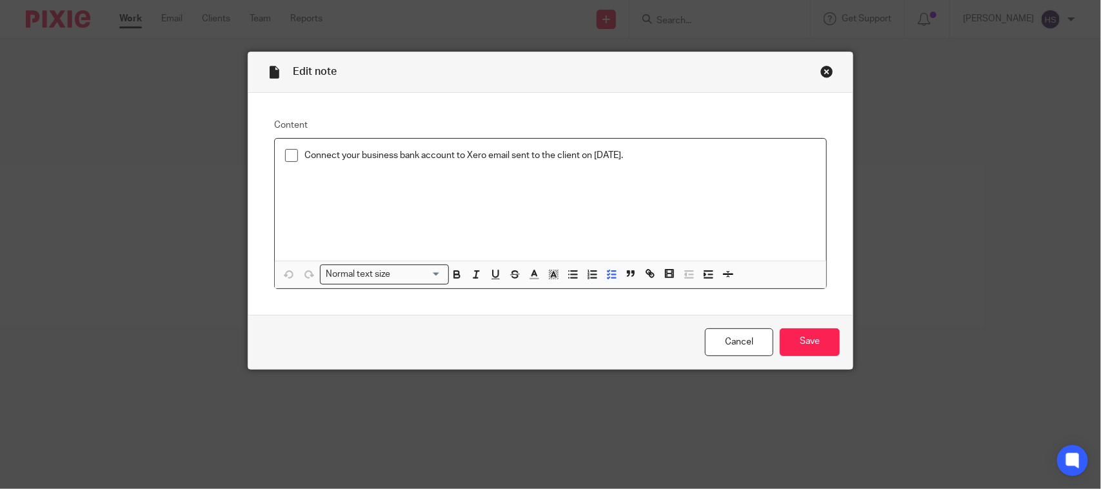
drag, startPoint x: 695, startPoint y: 161, endPoint x: 277, endPoint y: 155, distance: 417.3
click at [277, 155] on div "Connect your business bank account to Xero email sent to the client on [DATE]." at bounding box center [550, 200] width 551 height 122
copy p "Connect your business bank account to Xero email sent to the client on [DATE]."
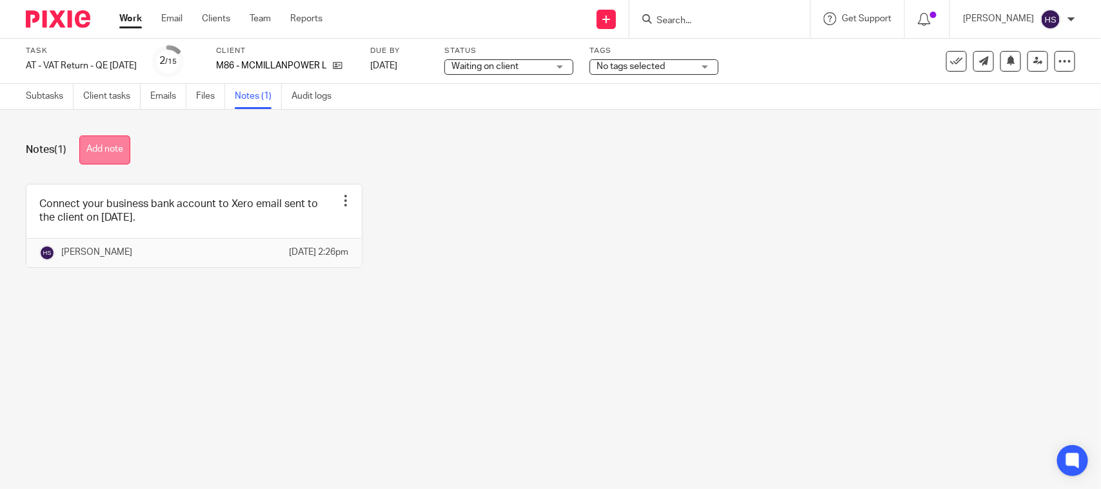
click at [102, 145] on button "Add note" at bounding box center [104, 149] width 51 height 29
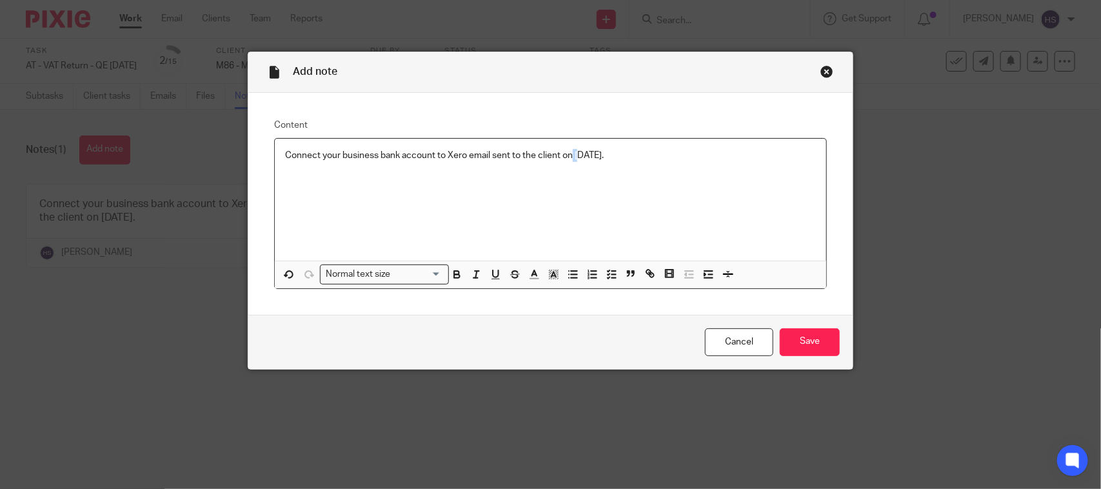
drag, startPoint x: 566, startPoint y: 147, endPoint x: 595, endPoint y: 171, distance: 37.1
click at [575, 160] on div "Connect your business bank account to Xero email sent to the client on [DATE]." at bounding box center [550, 200] width 551 height 122
click at [816, 339] on input "Save" at bounding box center [810, 342] width 60 height 28
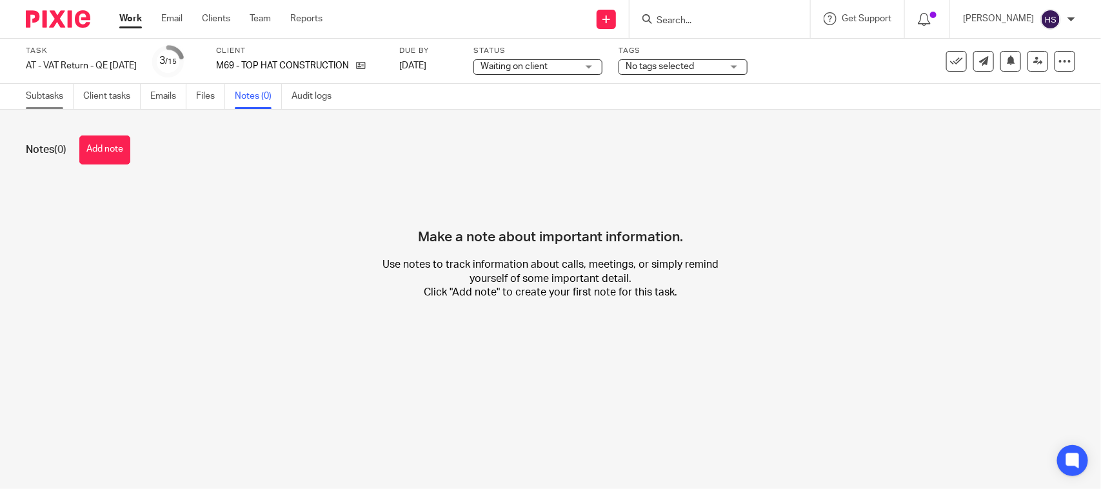
click at [57, 97] on link "Subtasks" at bounding box center [50, 96] width 48 height 25
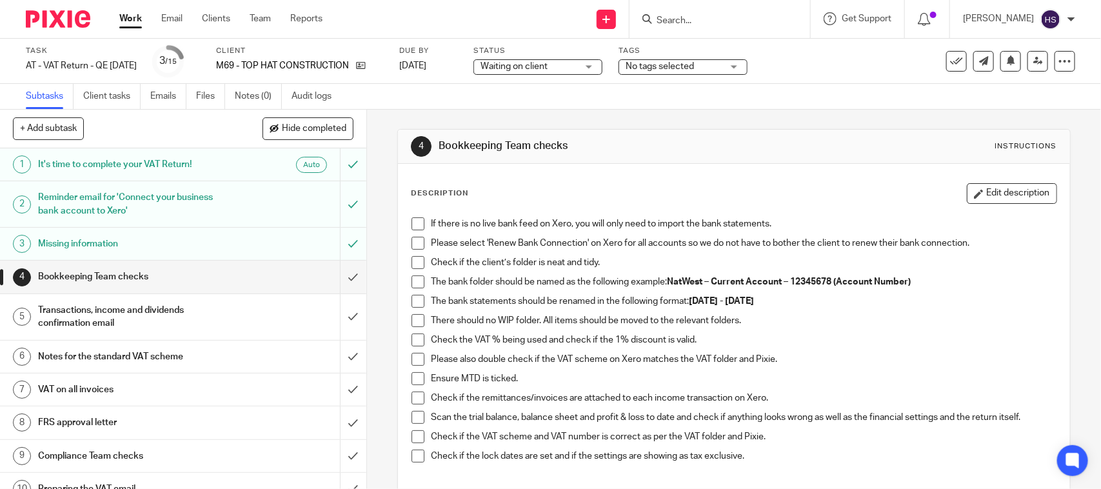
click at [146, 243] on h1 "Missing information" at bounding box center [134, 243] width 193 height 19
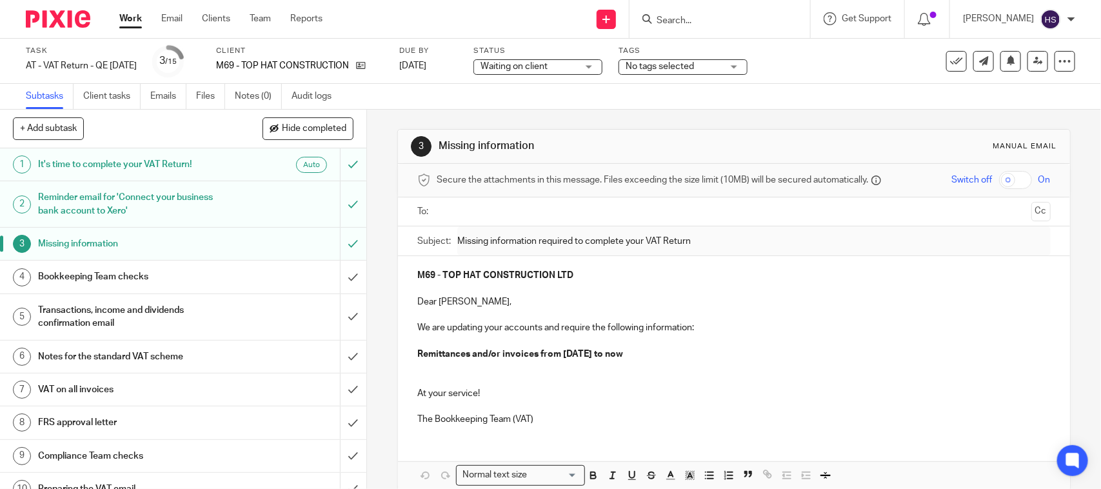
click at [576, 66] on span "Waiting on client" at bounding box center [528, 67] width 97 height 14
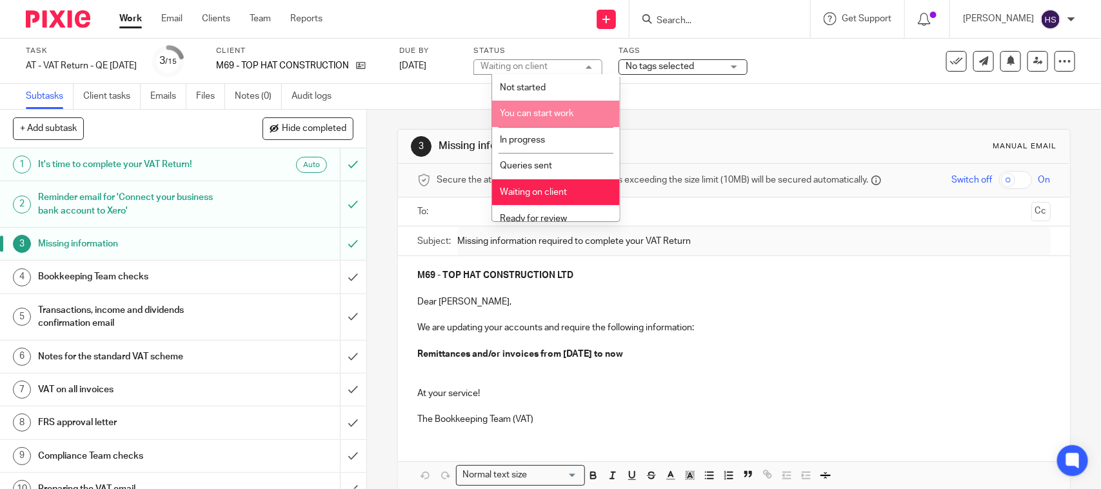
click at [575, 117] on li "You can start work" at bounding box center [556, 114] width 128 height 26
